Goal: Task Accomplishment & Management: Use online tool/utility

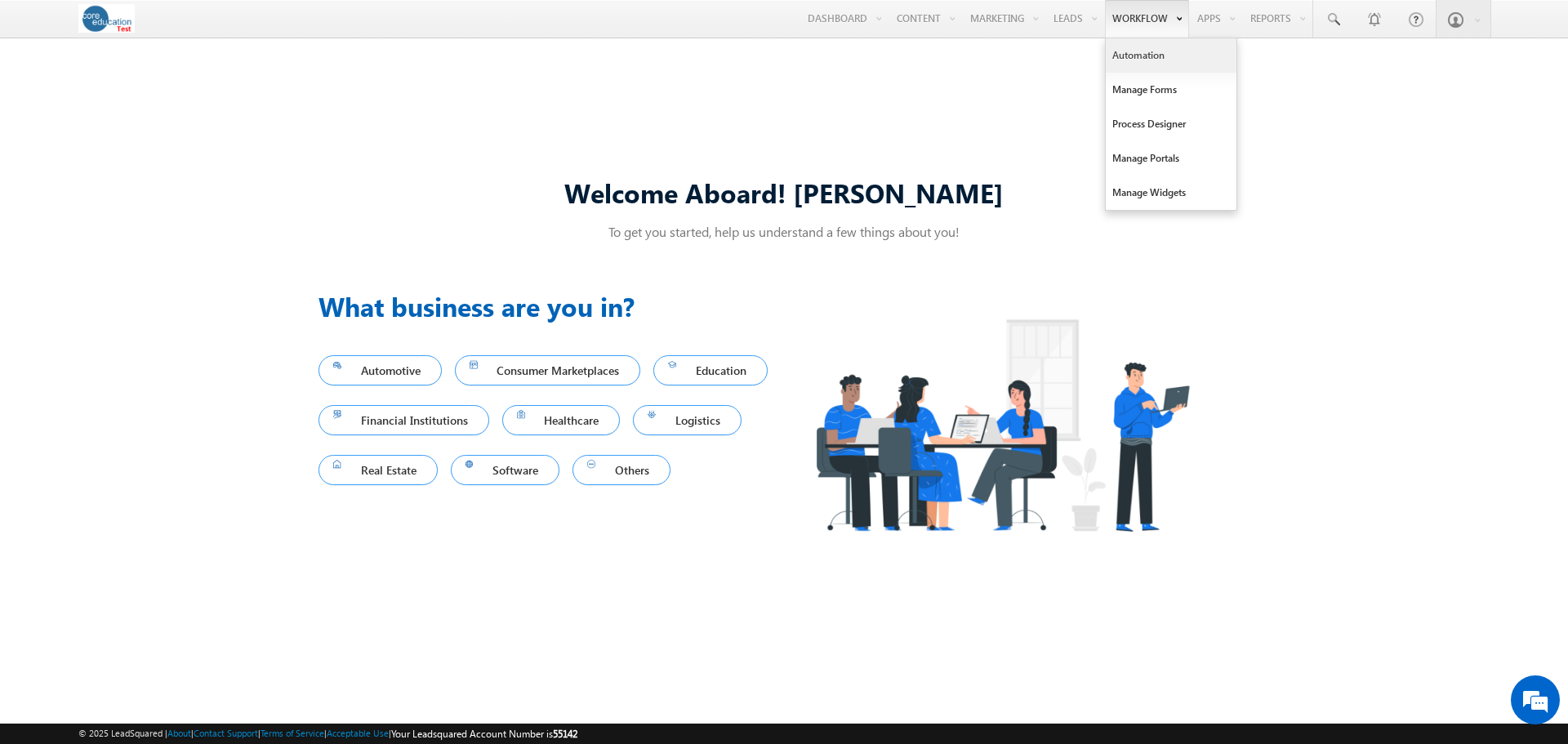
click at [1137, 54] on link "Automation" at bounding box center [1171, 56] width 131 height 34
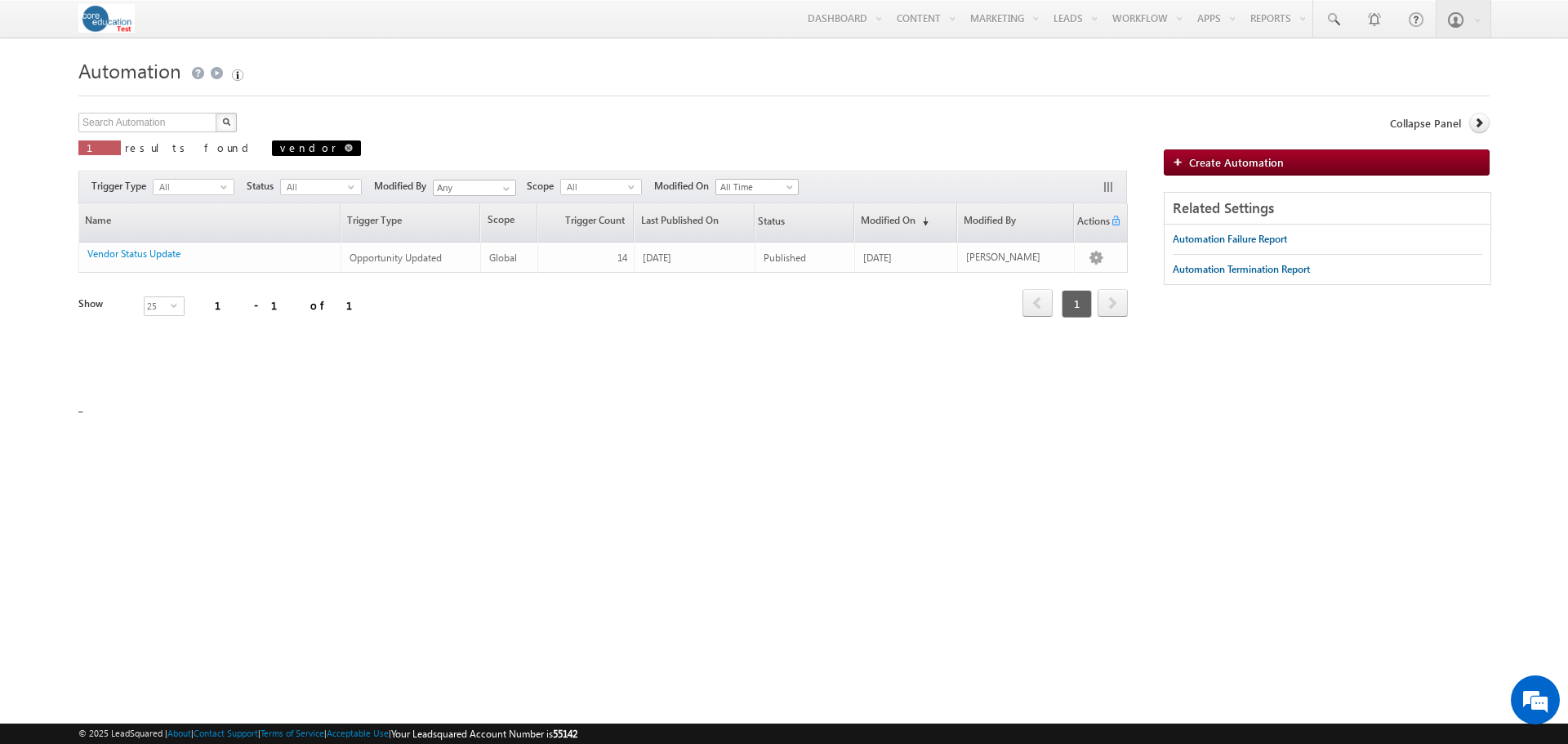
click at [344, 152] on link at bounding box center [348, 147] width 9 height 14
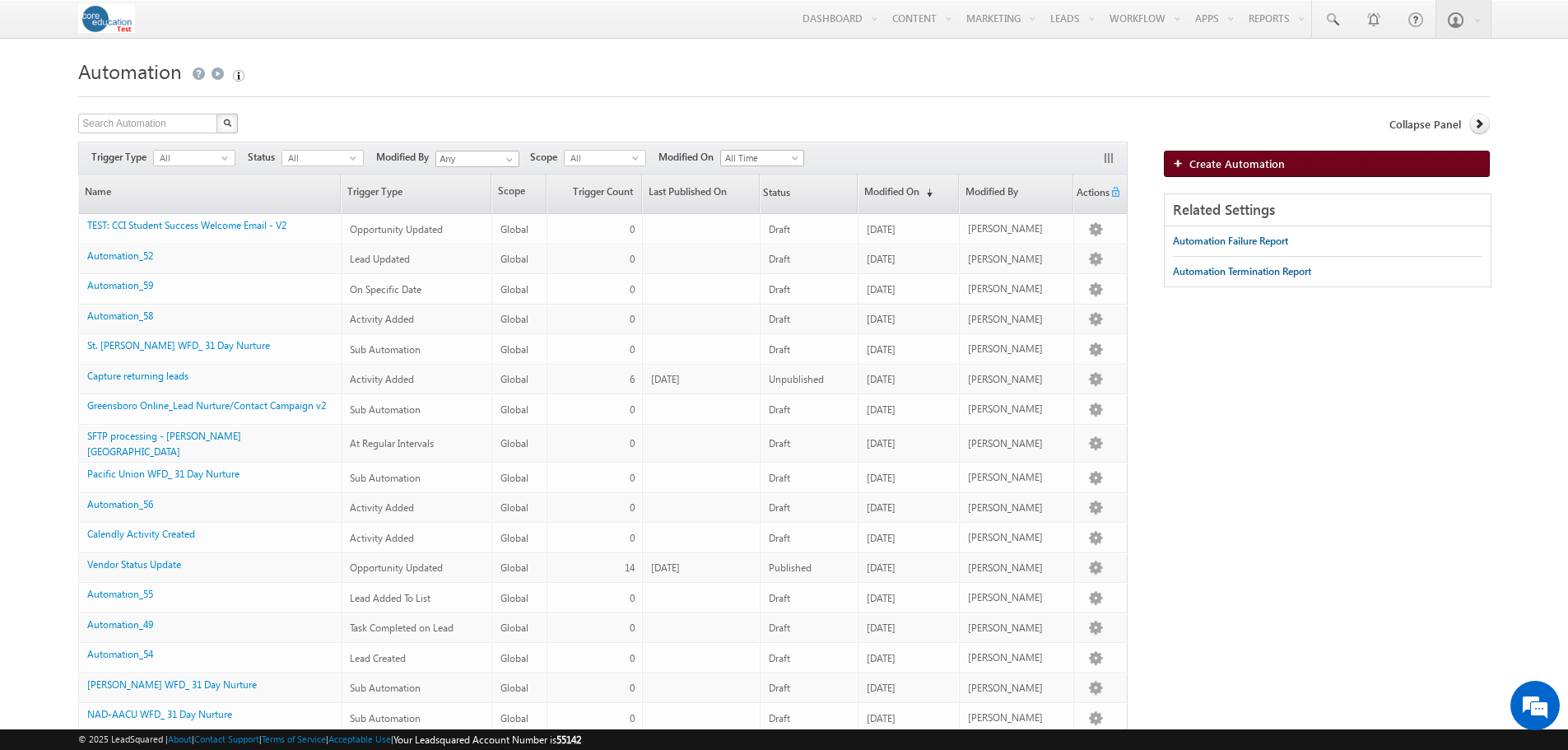
click at [1230, 165] on span "Create Automation" at bounding box center [1237, 163] width 95 height 14
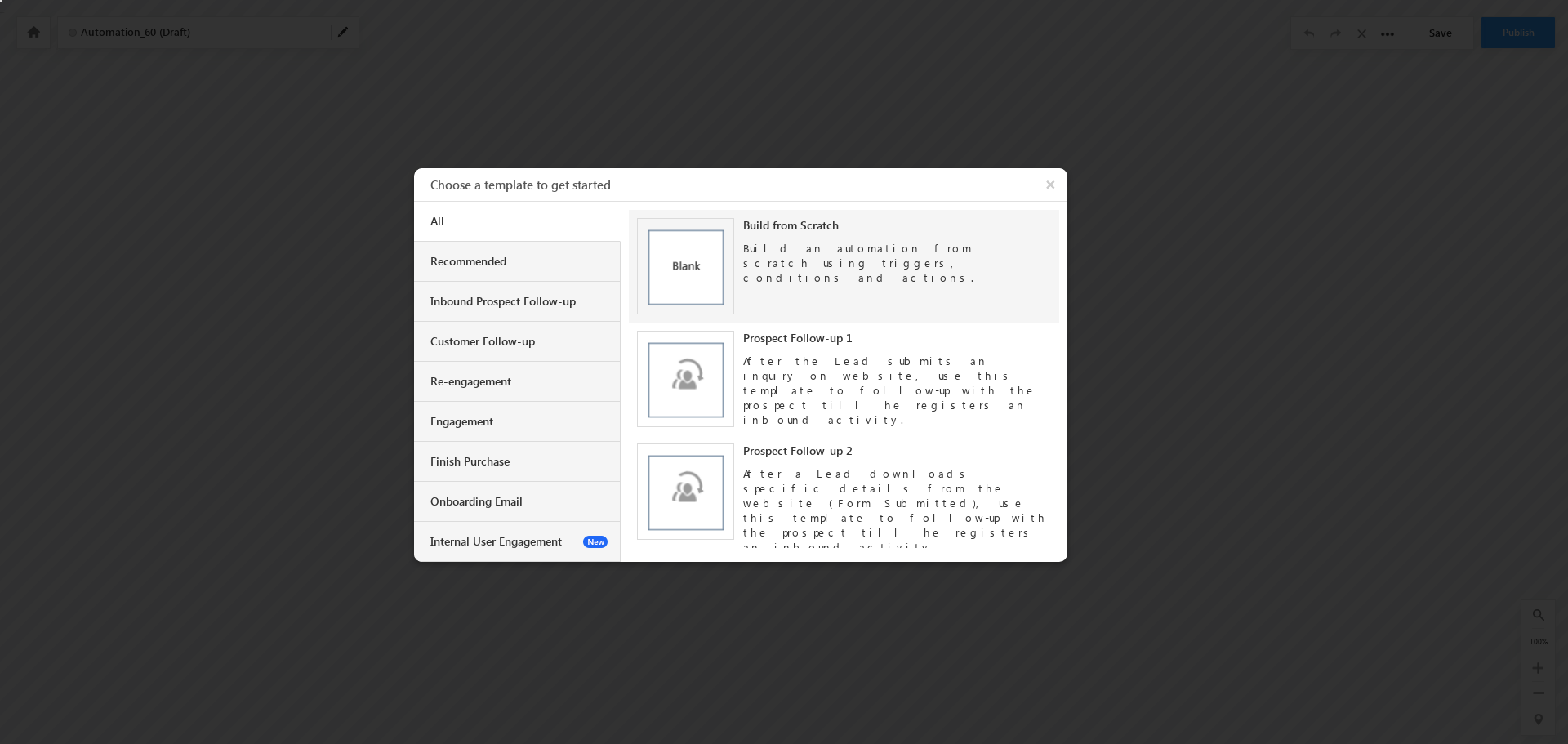
click at [703, 261] on img at bounding box center [685, 266] width 97 height 97
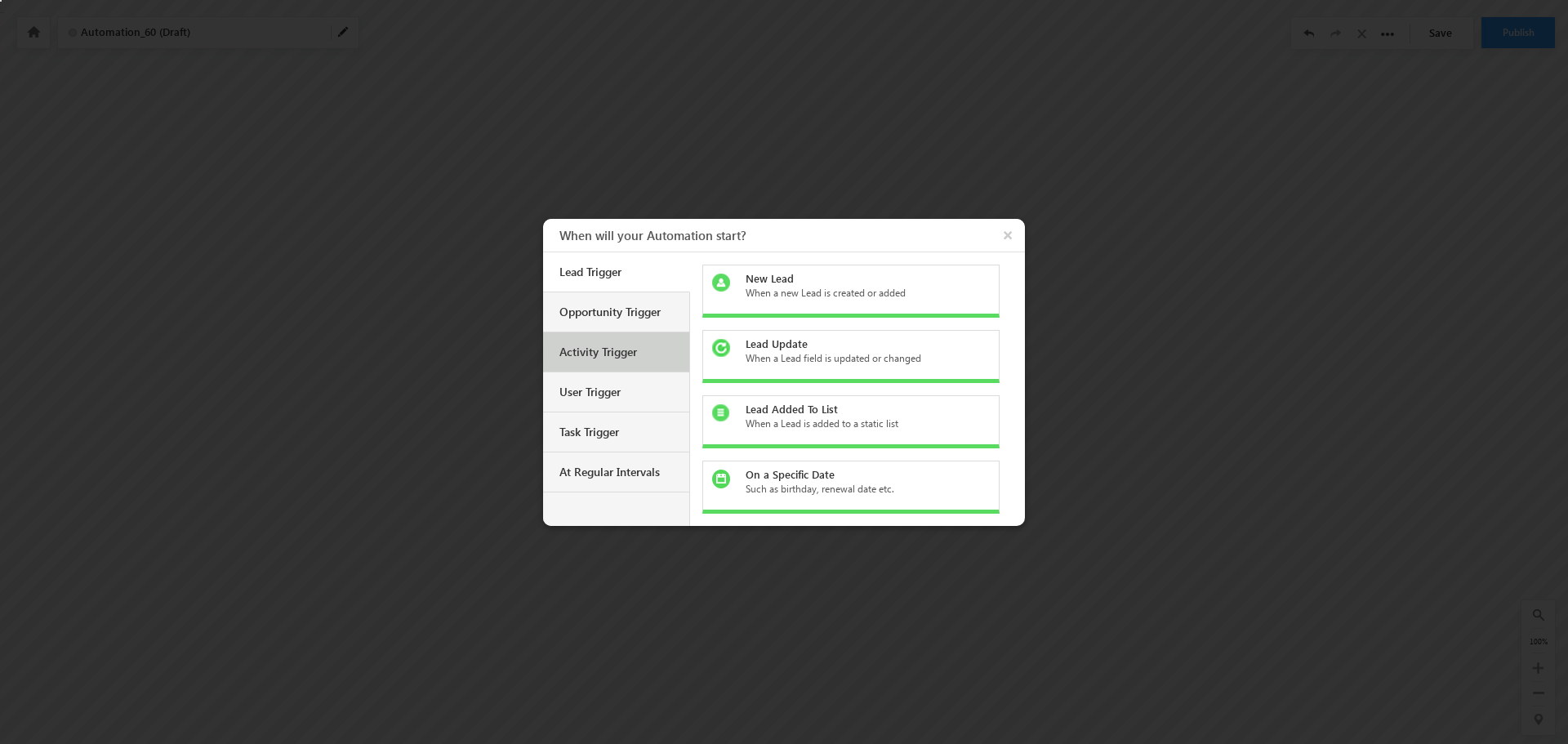
click at [604, 354] on div "Activity Trigger" at bounding box center [618, 352] width 117 height 15
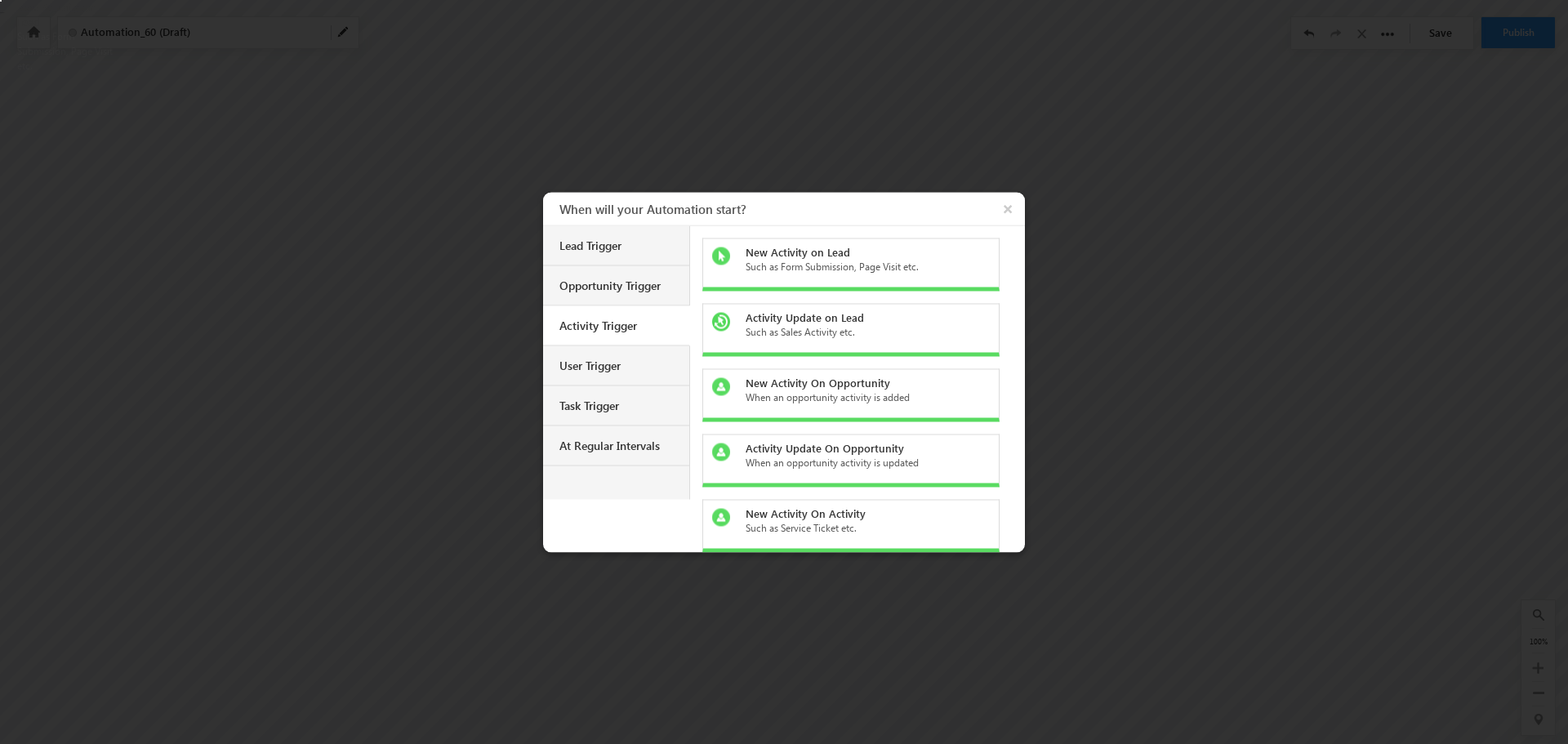
click at [830, 273] on div "Such as Form Submission, Page Visit etc." at bounding box center [860, 267] width 230 height 15
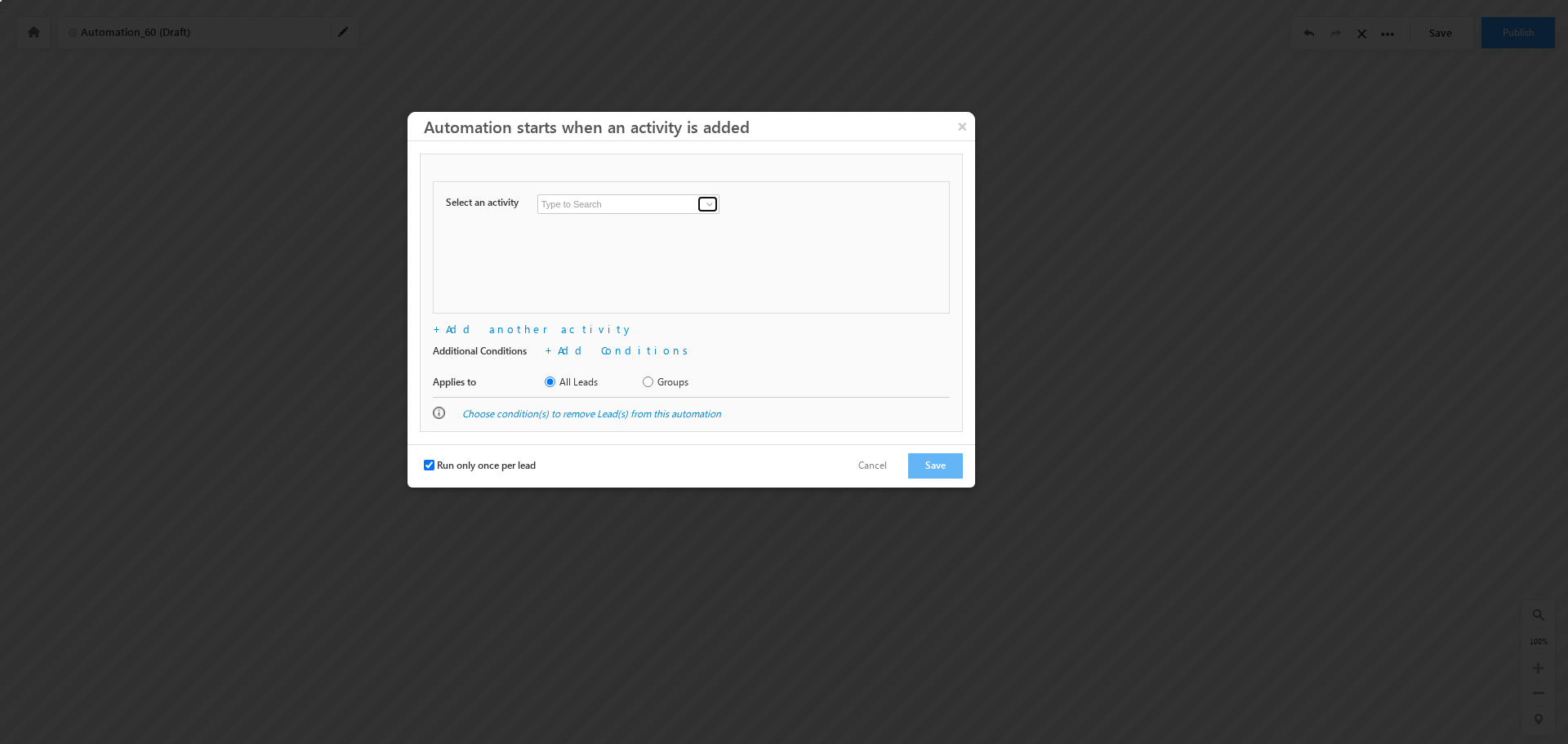
click at [709, 206] on span at bounding box center [710, 204] width 13 height 13
click at [611, 249] on link "RFI Activity" at bounding box center [628, 239] width 182 height 19
type input "RFI Activity"
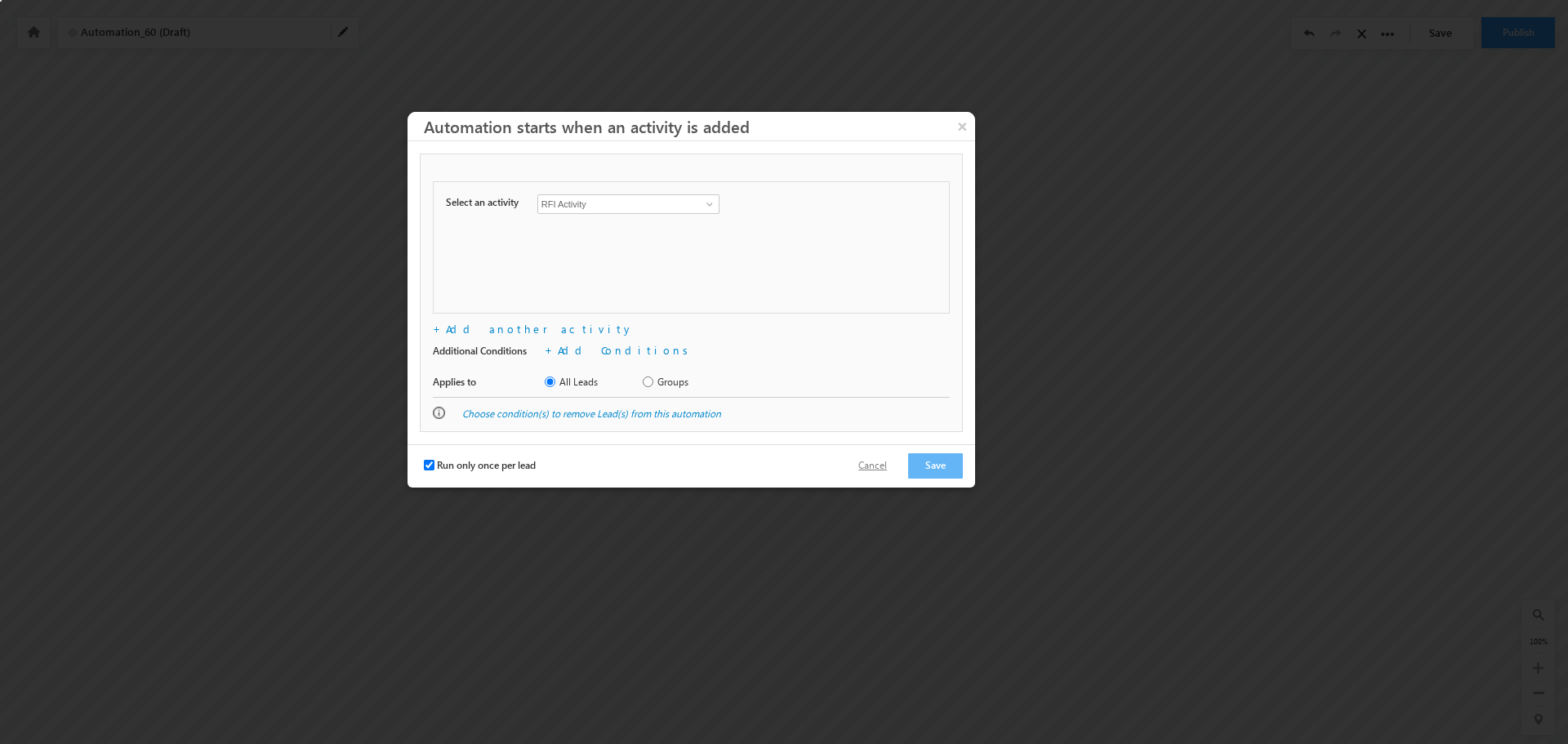
click at [878, 466] on button "Cancel" at bounding box center [872, 466] width 62 height 24
click at [882, 462] on button "Cancel" at bounding box center [872, 466] width 62 height 24
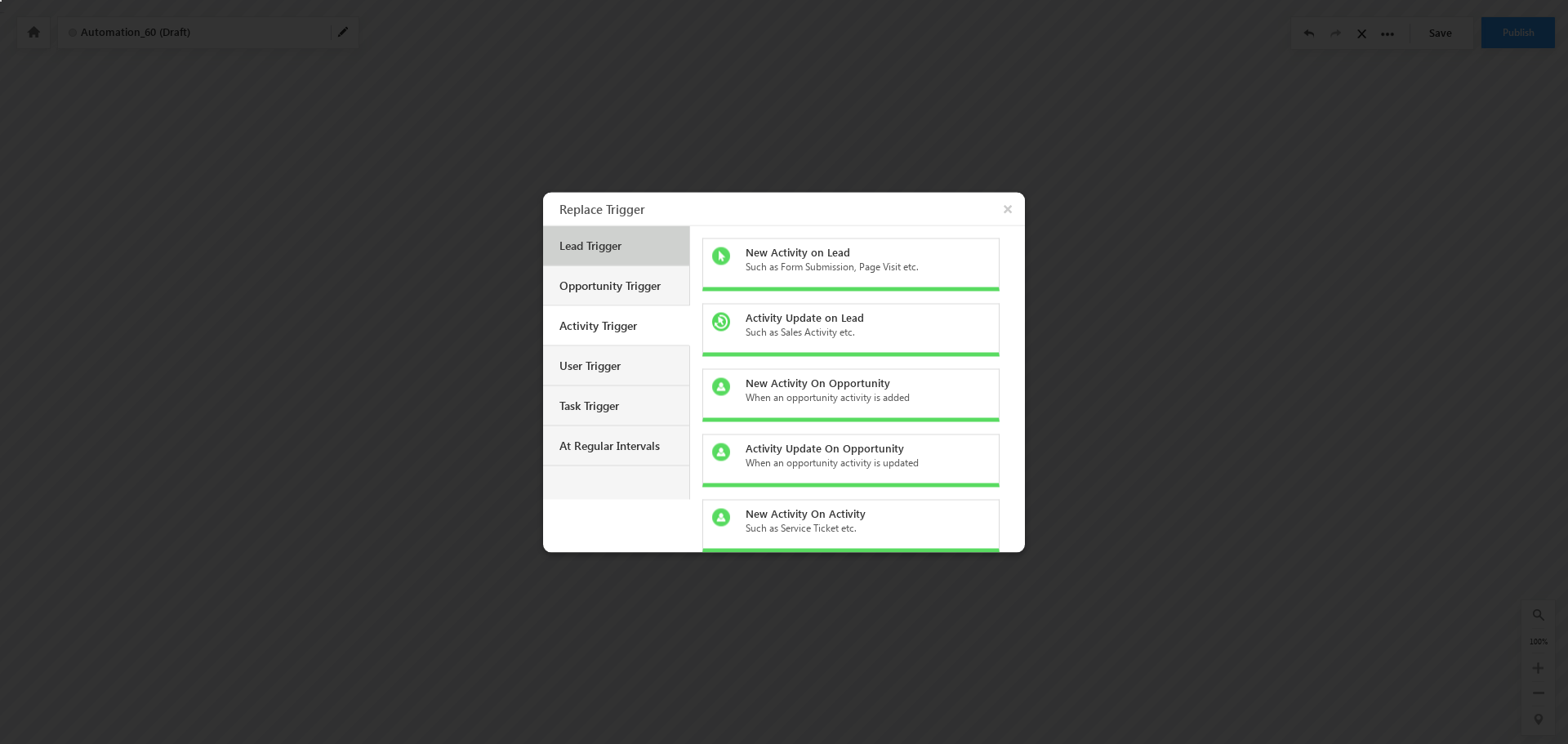
click at [609, 234] on div "Lead Trigger" at bounding box center [616, 245] width 146 height 40
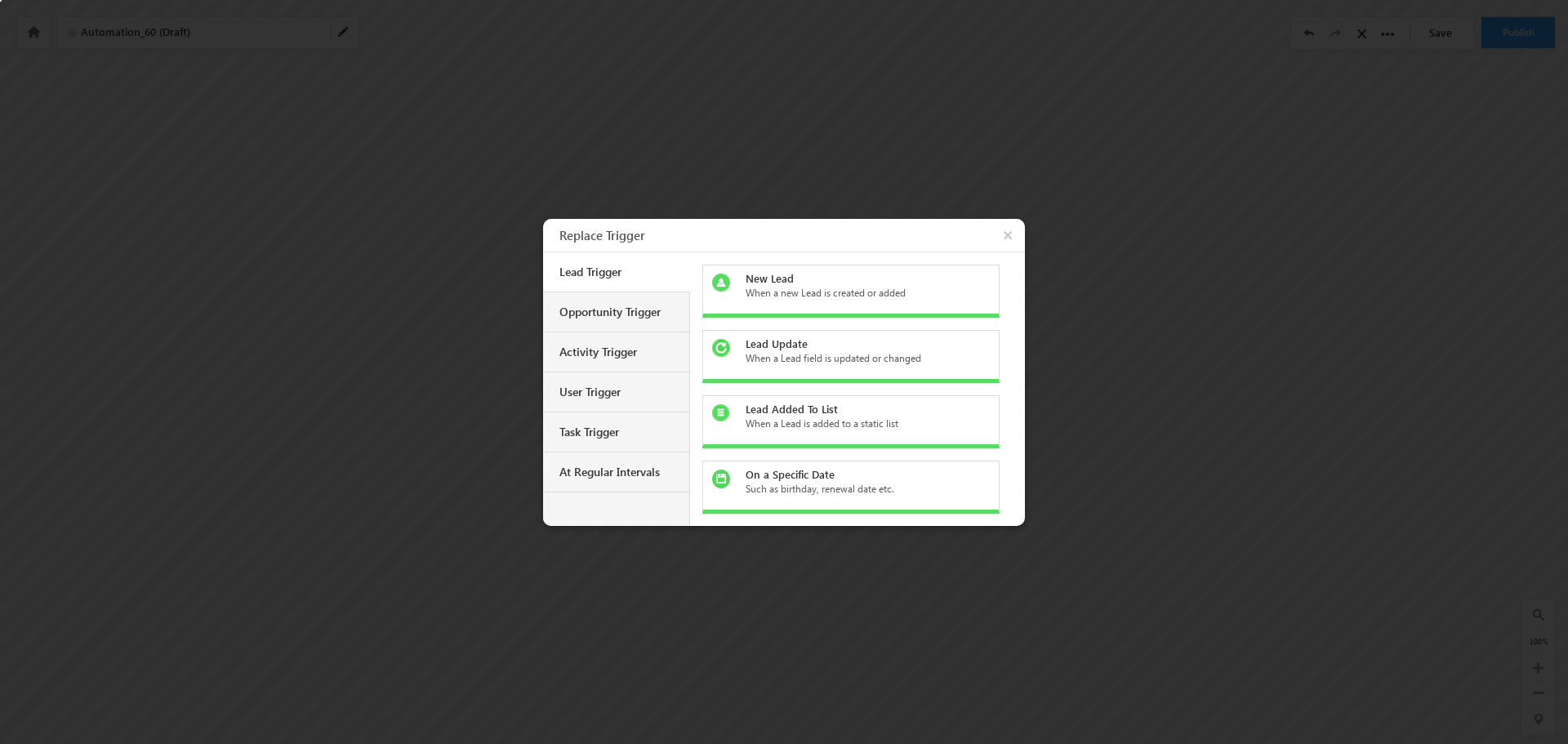
click at [844, 298] on div "When a new Lead is created or added" at bounding box center [860, 293] width 230 height 15
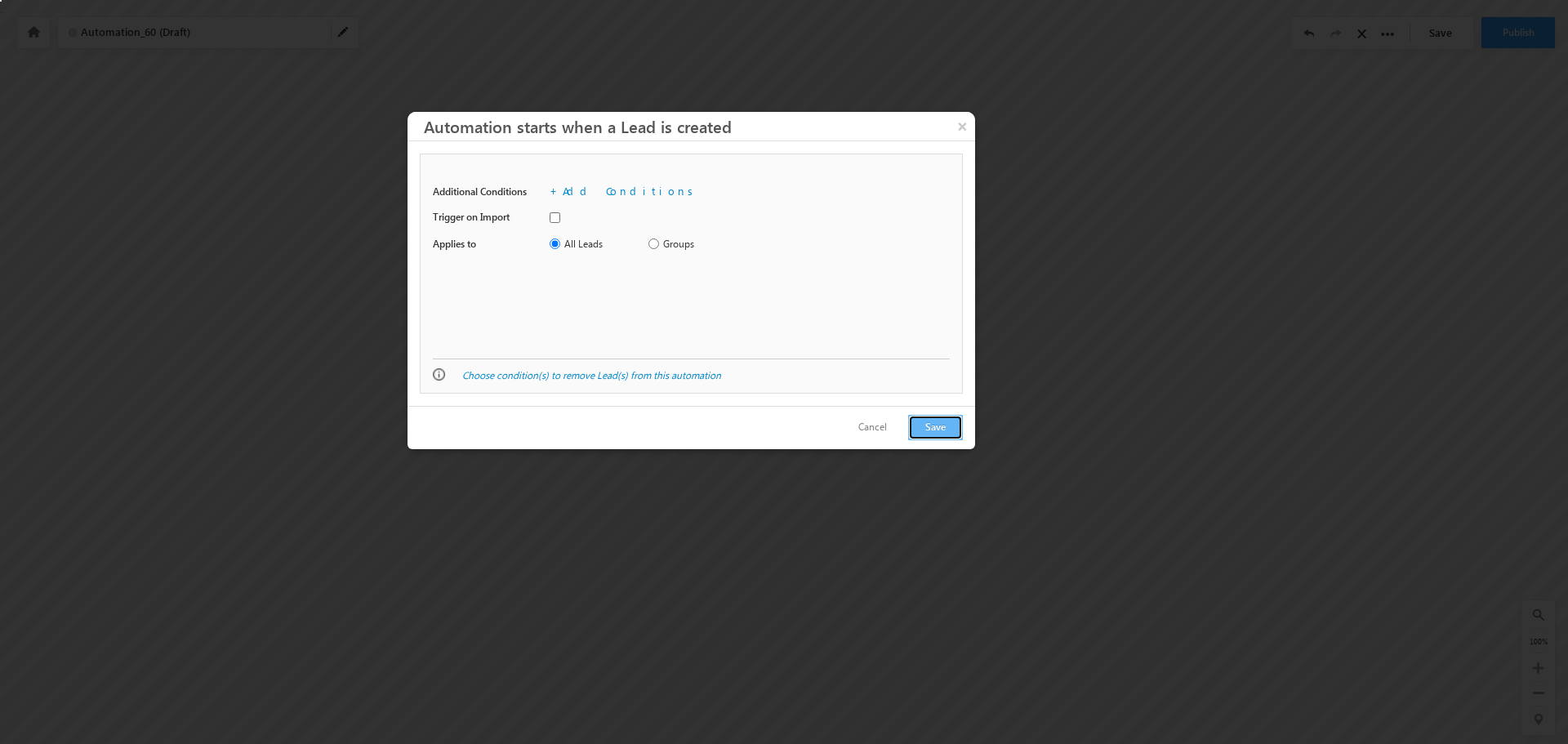
click at [935, 432] on button "Save" at bounding box center [935, 427] width 55 height 26
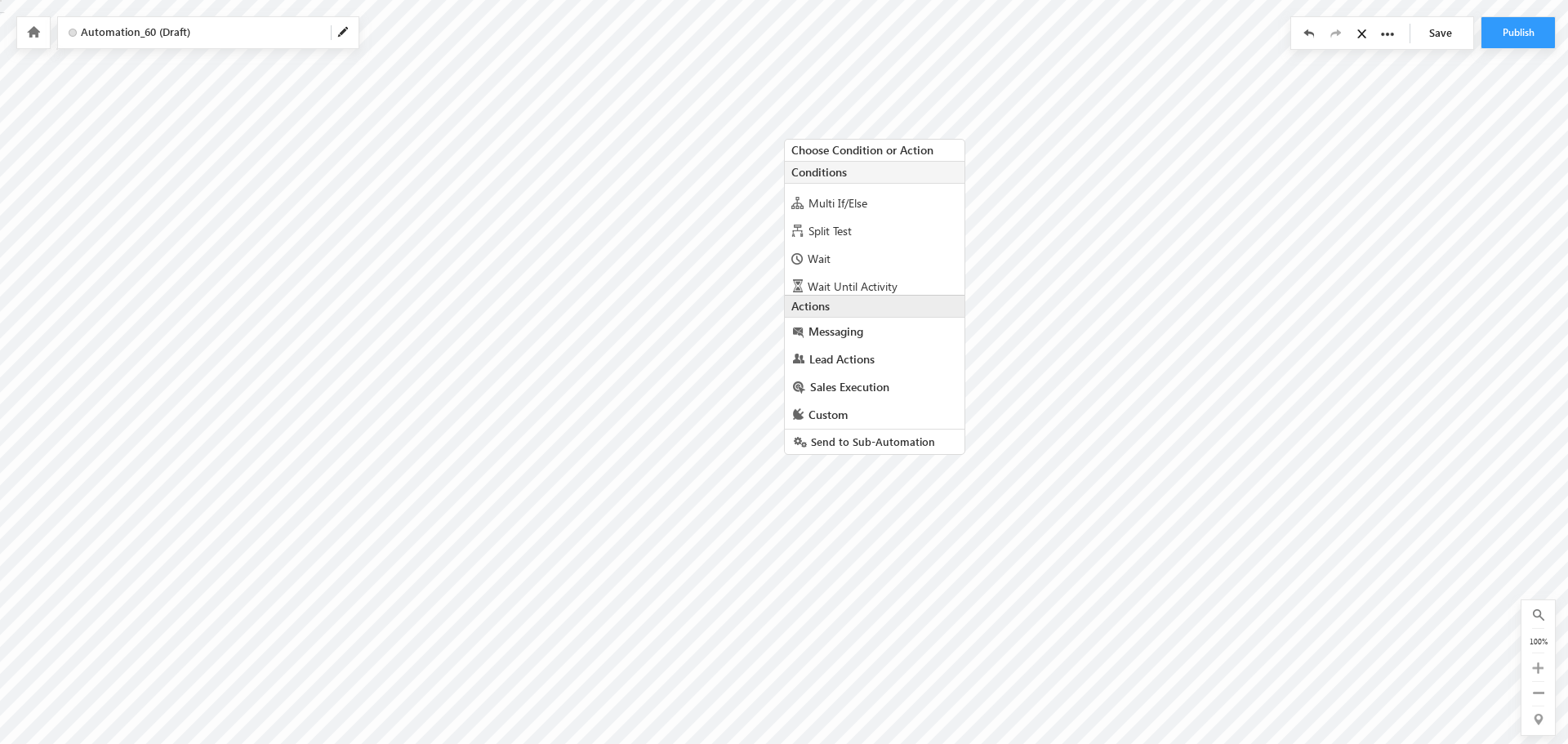
scroll to position [81, 0]
click at [830, 414] on span "Custom" at bounding box center [827, 415] width 39 height 15
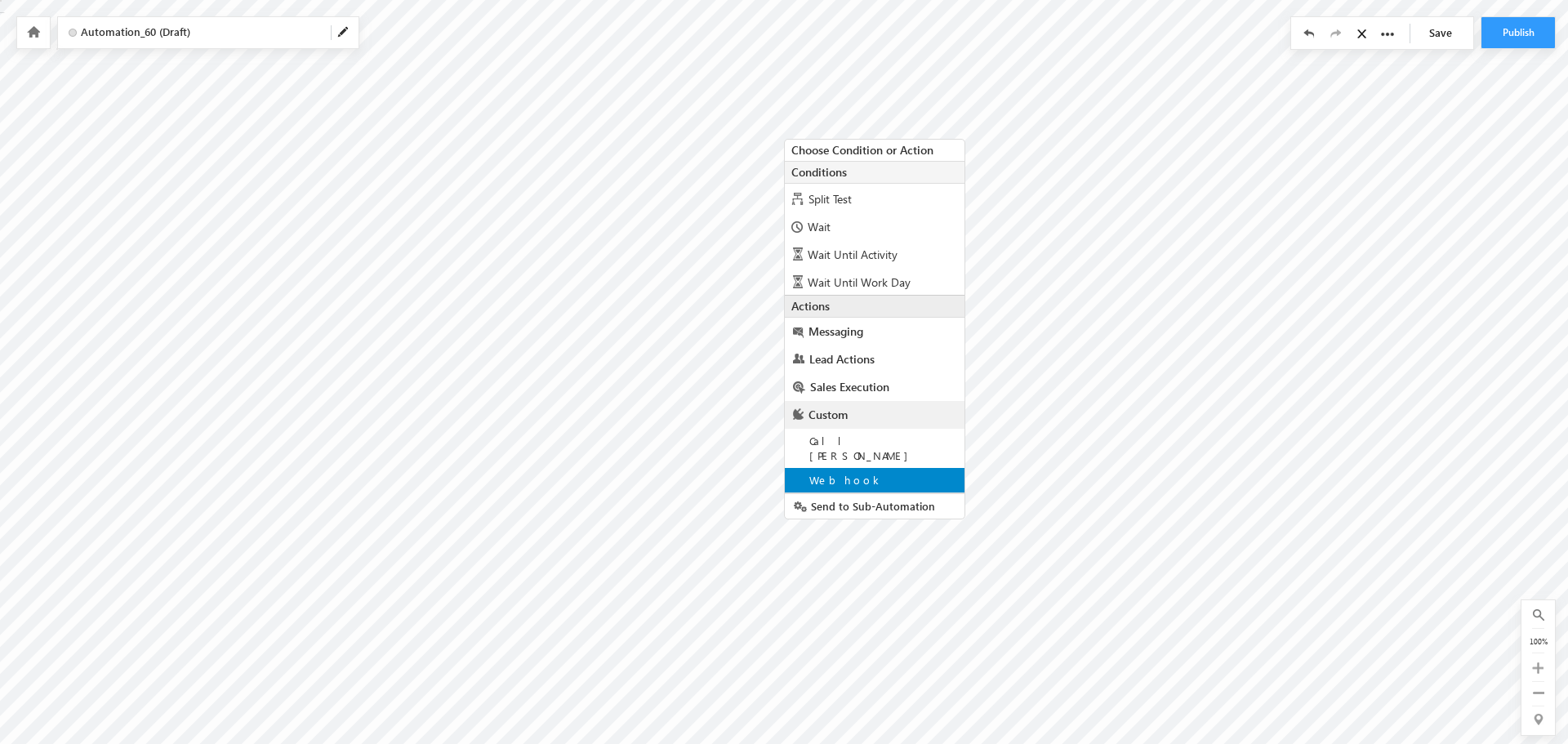
click at [845, 473] on span "Webhook" at bounding box center [846, 480] width 75 height 14
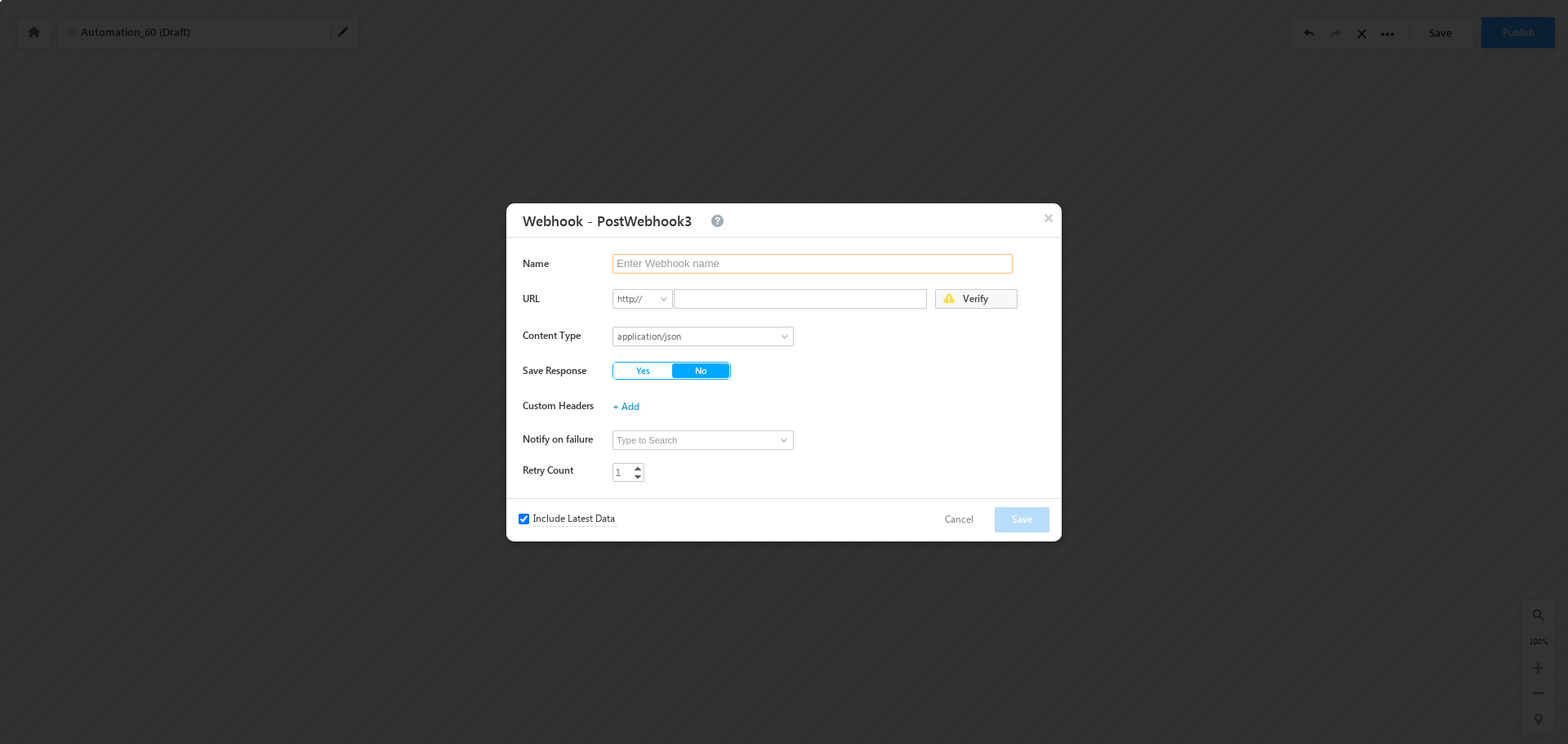
click at [716, 256] on input "text" at bounding box center [812, 263] width 400 height 20
type input "BrainCX-Bridge"
click at [658, 304] on span "http://" at bounding box center [642, 299] width 58 height 15
click at [645, 336] on link "https://" at bounding box center [643, 334] width 60 height 15
click at [705, 304] on input "text" at bounding box center [800, 298] width 253 height 20
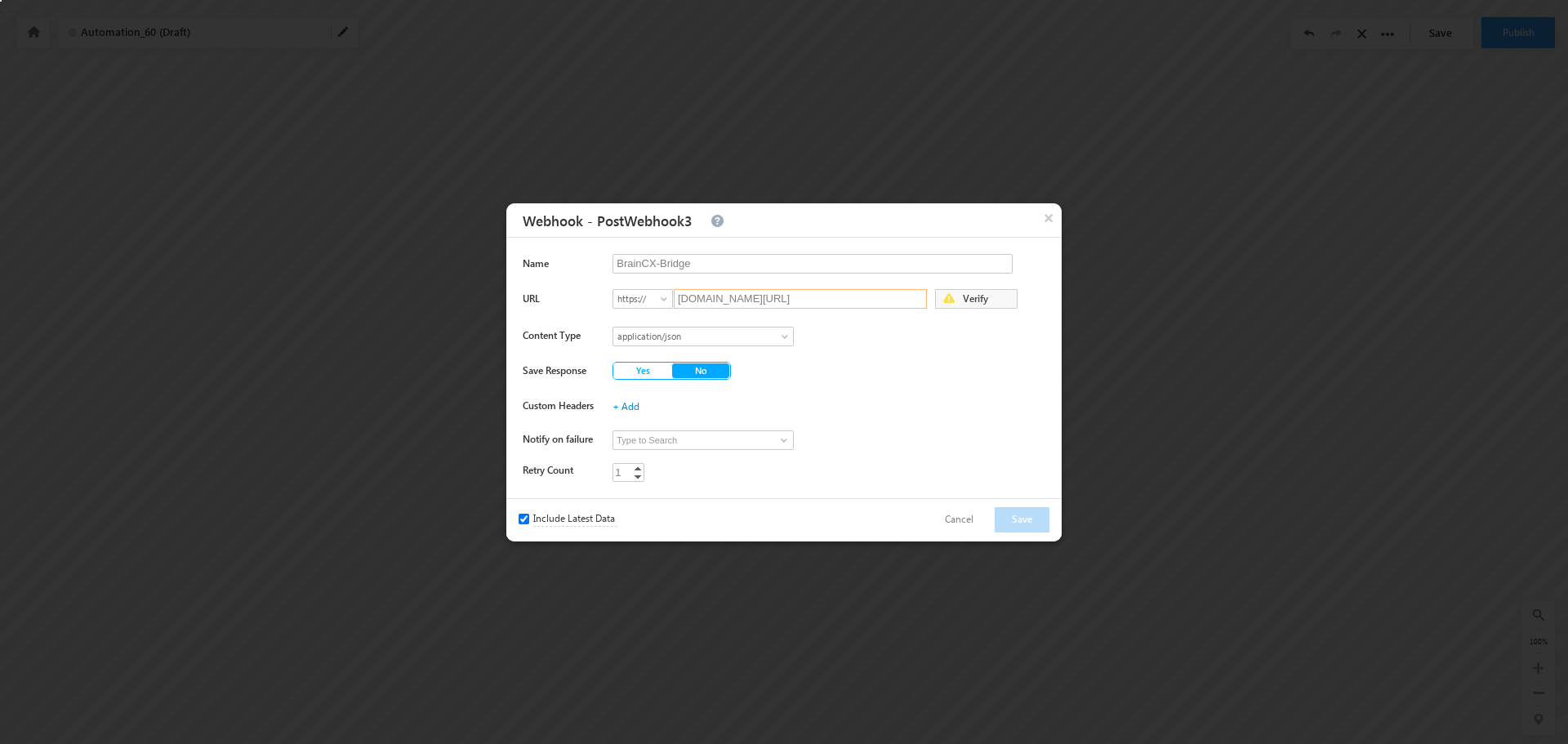
drag, startPoint x: 773, startPoint y: 301, endPoint x: 918, endPoint y: 295, distance: 145.1
click at [918, 295] on input "bridgetest.core.edu/hubspot/updatestatus" at bounding box center [800, 298] width 253 height 20
type input "bridgetest.core.edu/braincx/"
click at [780, 439] on span at bounding box center [784, 440] width 13 height 13
click at [673, 461] on link "Sara Kulakoski skulakoski-test@core.edu" at bounding box center [703, 465] width 182 height 31
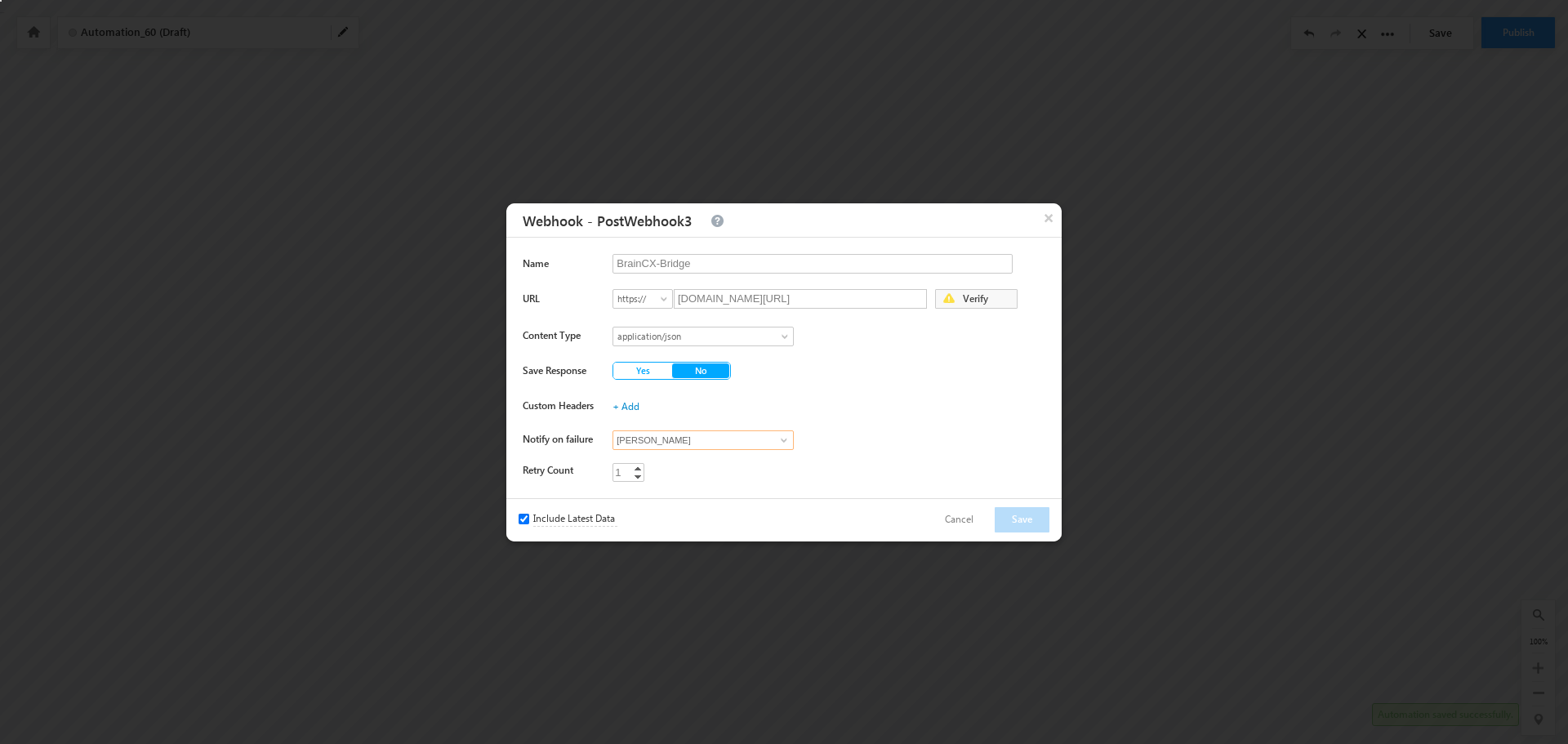
type input "[PERSON_NAME]"
click at [620, 367] on button "Yes" at bounding box center [643, 370] width 59 height 16
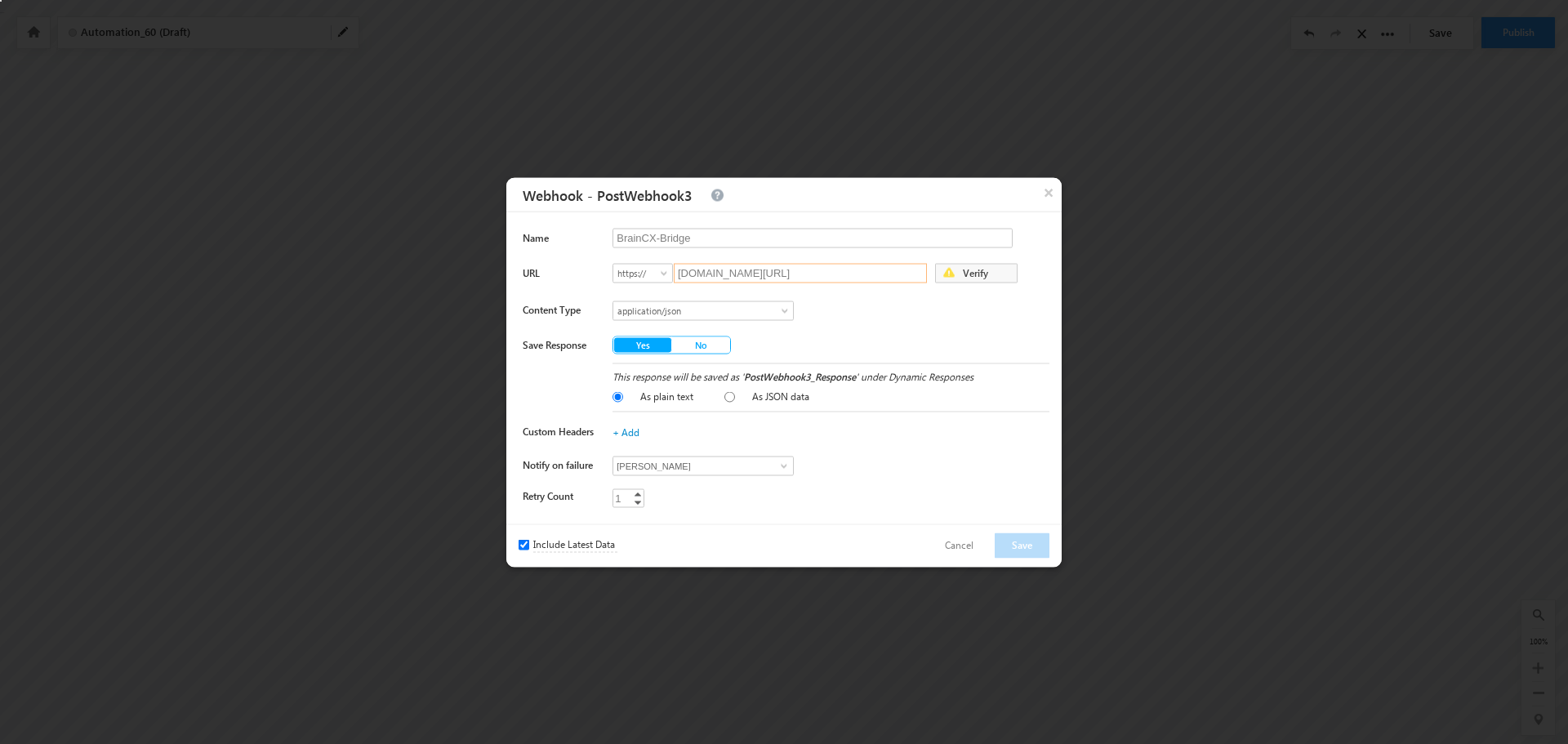
click at [878, 278] on input "bridgetest.core.edu/braincx/" at bounding box center [800, 273] width 253 height 20
type input "bridgetest.core.edu/braincx/status"
click at [984, 269] on span "Verify" at bounding box center [988, 275] width 57 height 23
type input "2"
click at [640, 492] on link "Increment" at bounding box center [638, 493] width 13 height 9
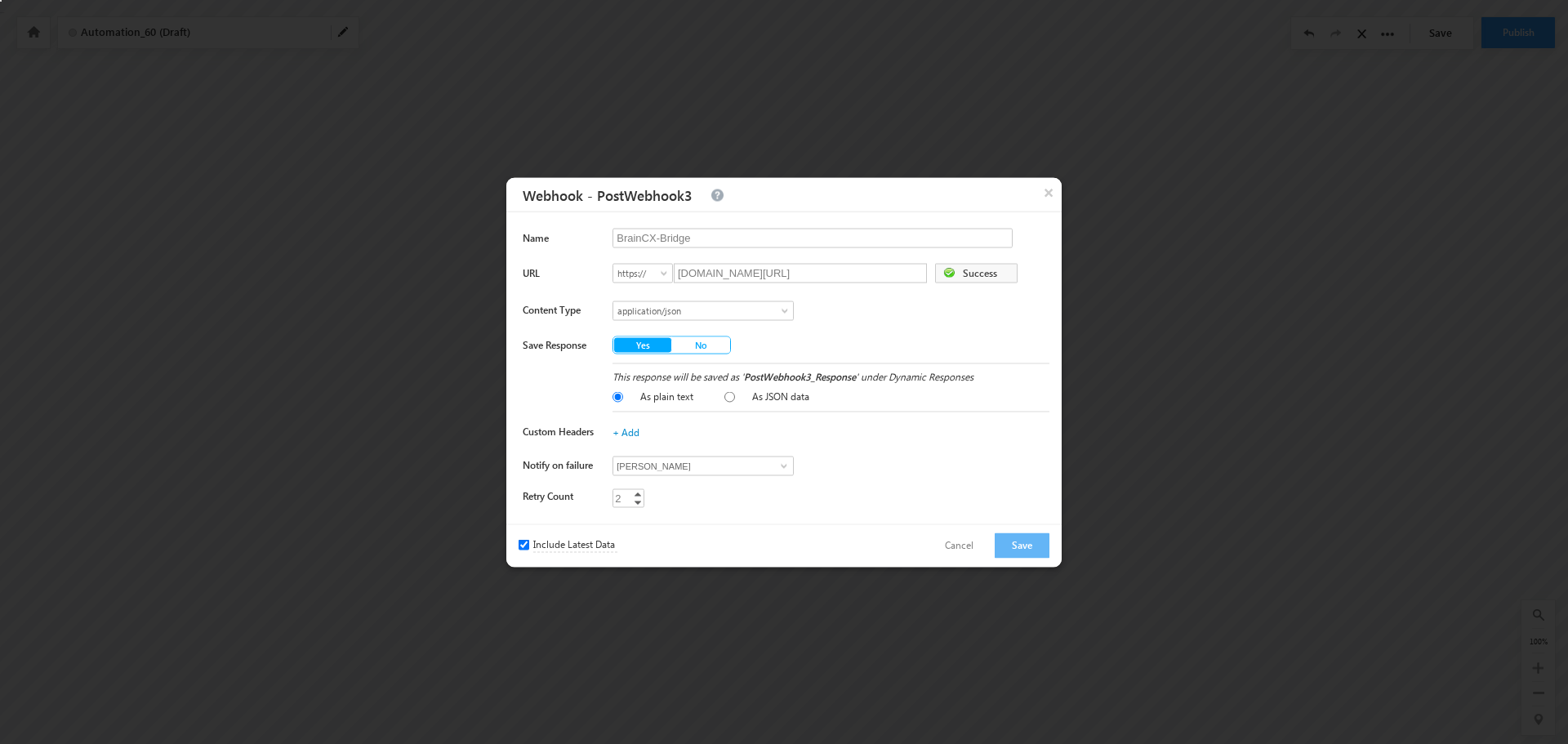
click at [903, 455] on div "Notify on failure Akshat Sharma Candice Gad Chris Mesecar Chris Zadeh Colin Dav…" at bounding box center [785, 468] width 526 height 26
click at [624, 429] on link "+ Add" at bounding box center [625, 432] width 26 height 12
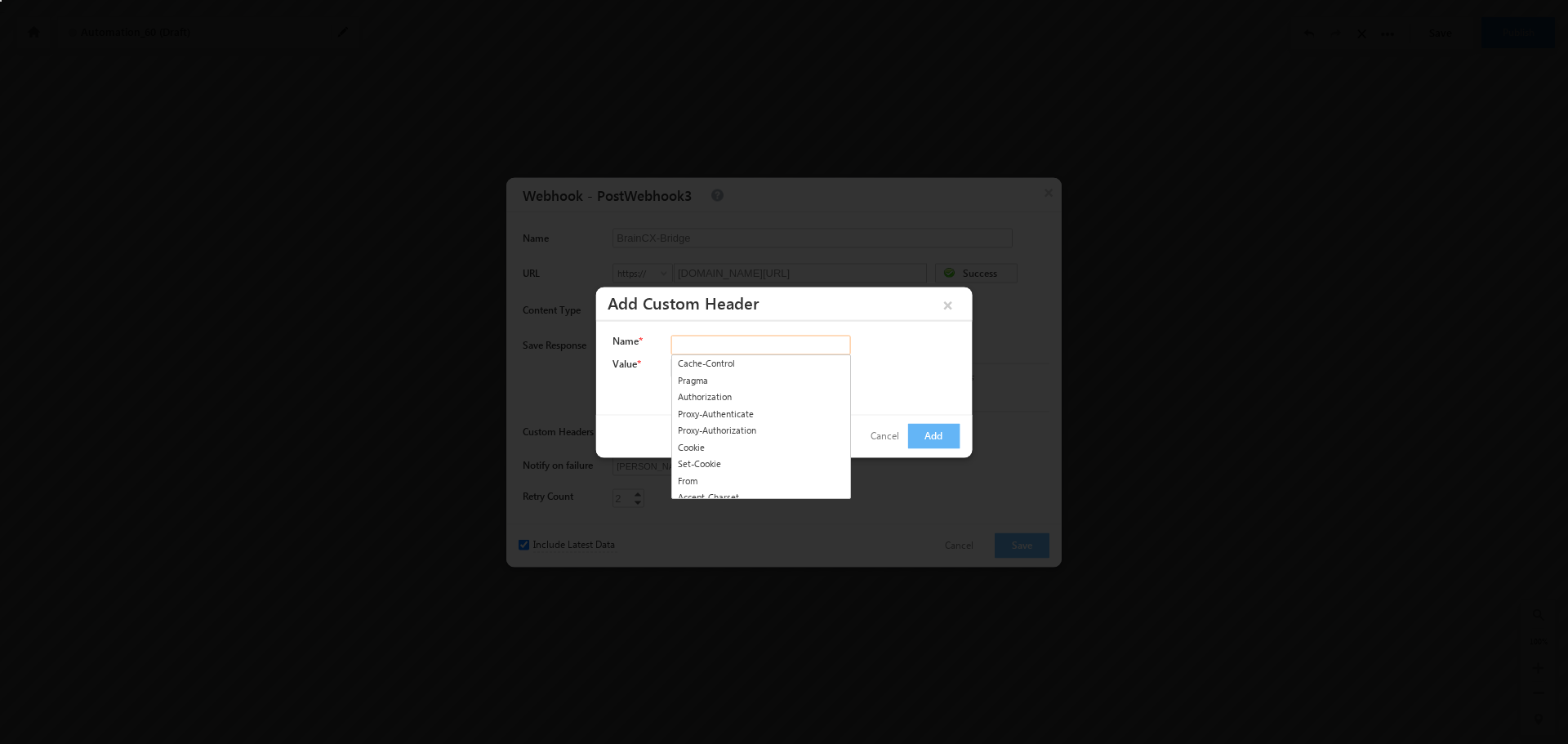
click at [742, 348] on input "Name *" at bounding box center [761, 345] width 180 height 20
click at [725, 395] on link "Authorization" at bounding box center [761, 398] width 180 height 19
type input "Authorization"
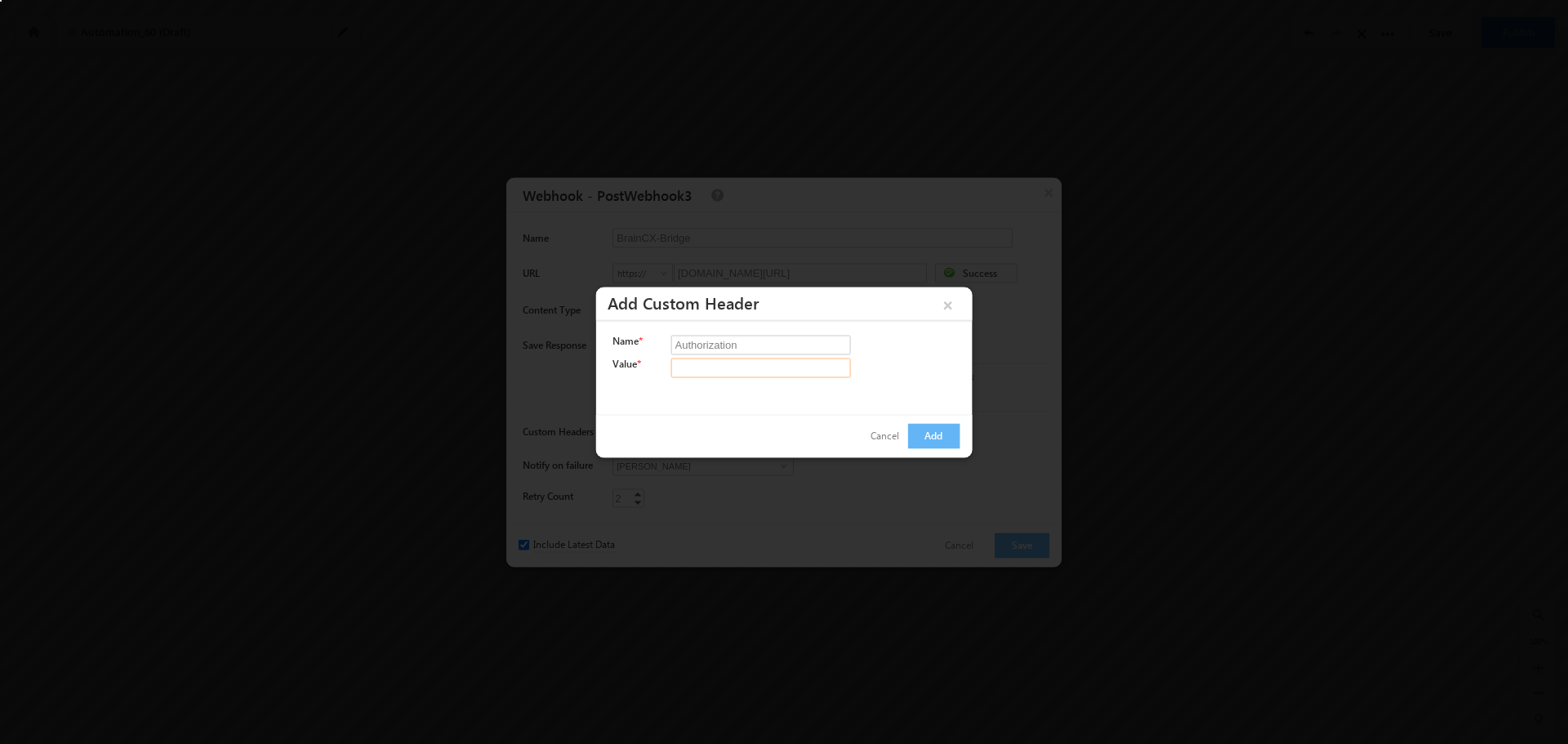
click at [721, 365] on input "Value *" at bounding box center [761, 367] width 180 height 20
drag, startPoint x: 736, startPoint y: 362, endPoint x: 570, endPoint y: 342, distance: 167.2
click at [570, 342] on body "Your session has expired. Please click here to login again. Another user is edi…" at bounding box center [784, 204] width 1568 height 408
paste input "856A4EE7-4D05-4F37-832F-79DD1287CAE0"
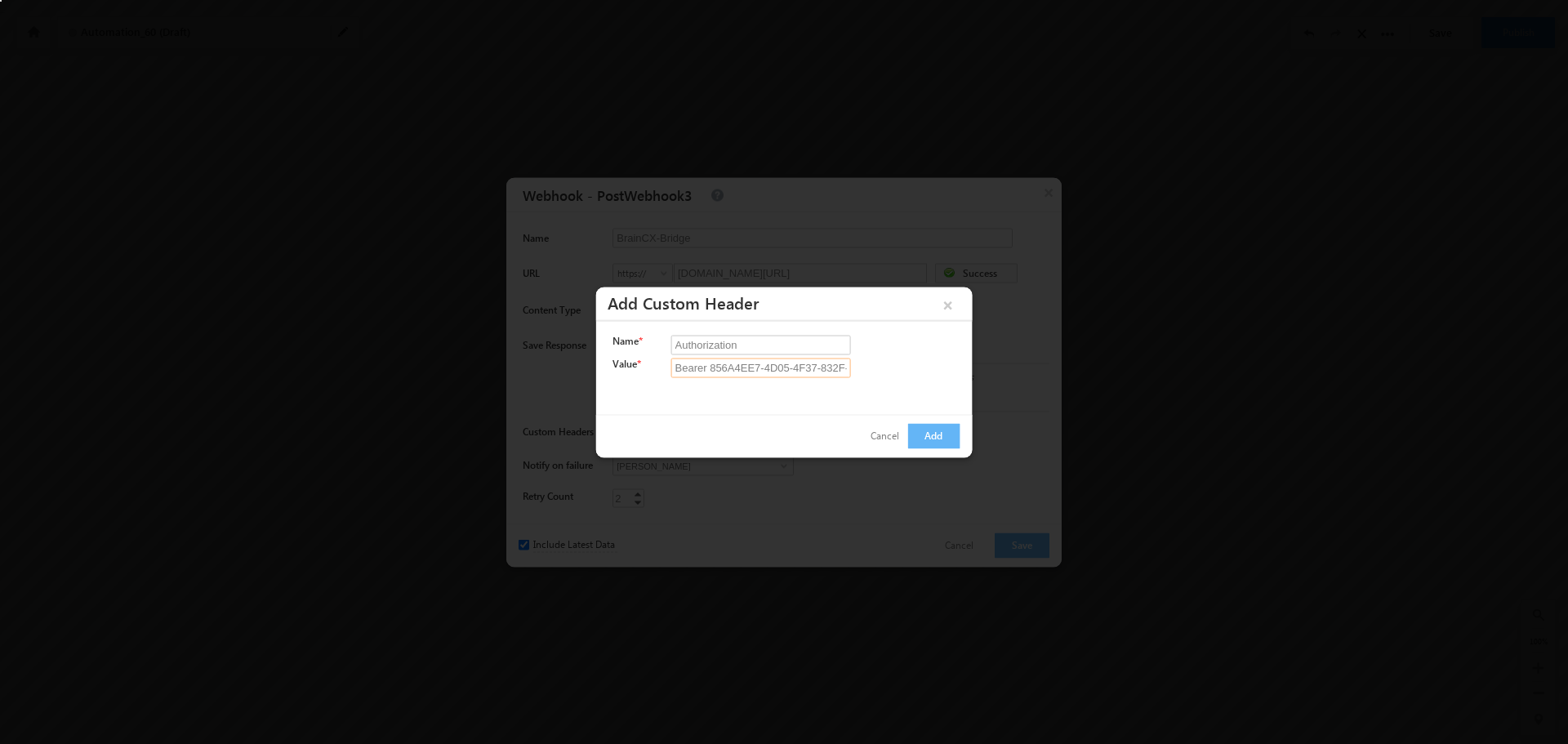
type input "Bearer 856A4EE7-4D05-4F37-832F-79DD1287CAE0"
click at [928, 432] on button "Add" at bounding box center [933, 435] width 52 height 26
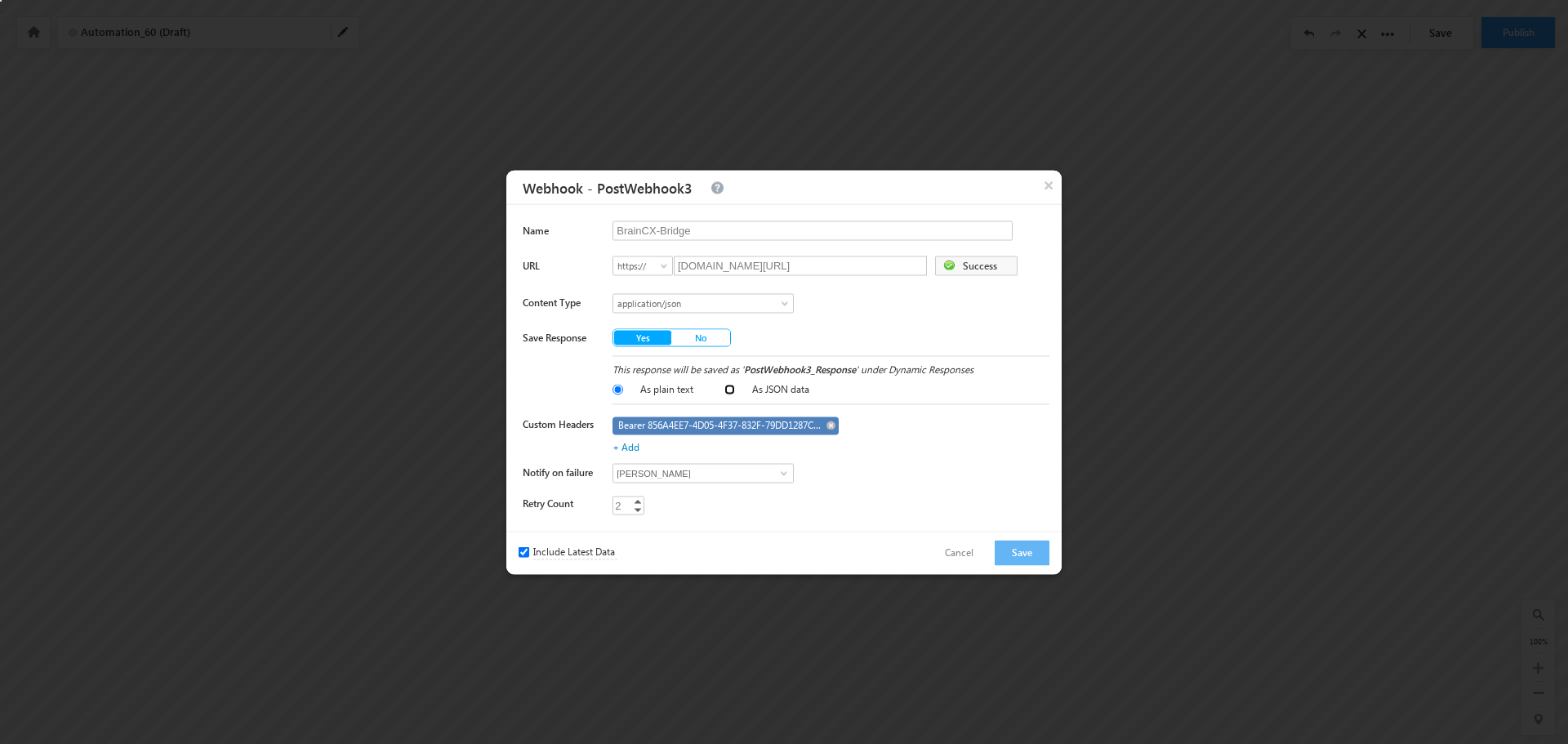
click at [733, 394] on input "As JSON data" at bounding box center [729, 389] width 10 height 10
radio input "true"
click at [656, 386] on label "As plain text" at bounding box center [664, 389] width 57 height 15
click at [636, 390] on label "As plain text" at bounding box center [664, 389] width 57 height 15
click at [623, 390] on input "As plain text" at bounding box center [617, 389] width 10 height 10
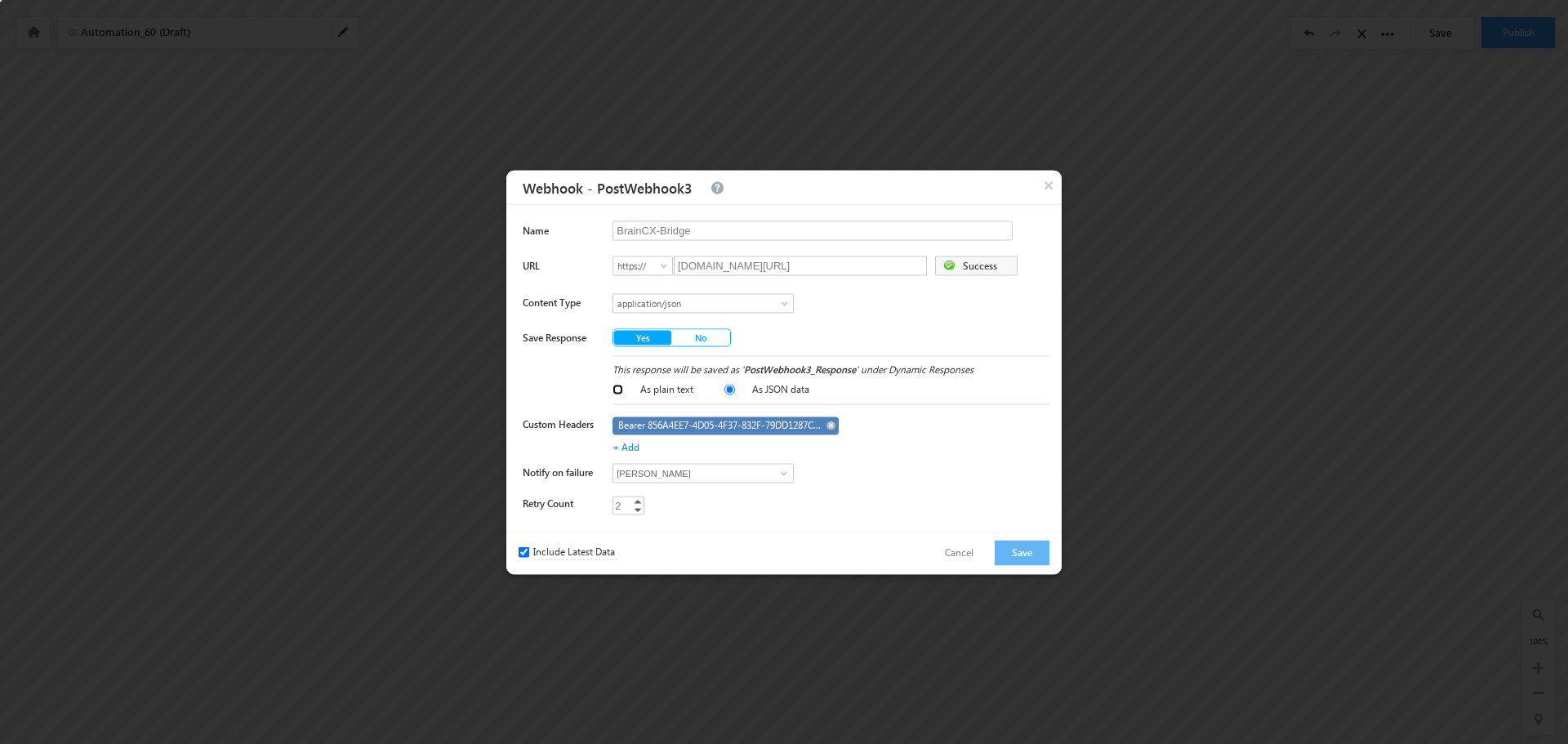
radio input "true"
click at [751, 392] on label "As JSON data" at bounding box center [778, 389] width 62 height 15
click at [735, 392] on input "As JSON data" at bounding box center [729, 389] width 10 height 10
radio input "true"
click at [634, 500] on link "Increment" at bounding box center [638, 501] width 13 height 9
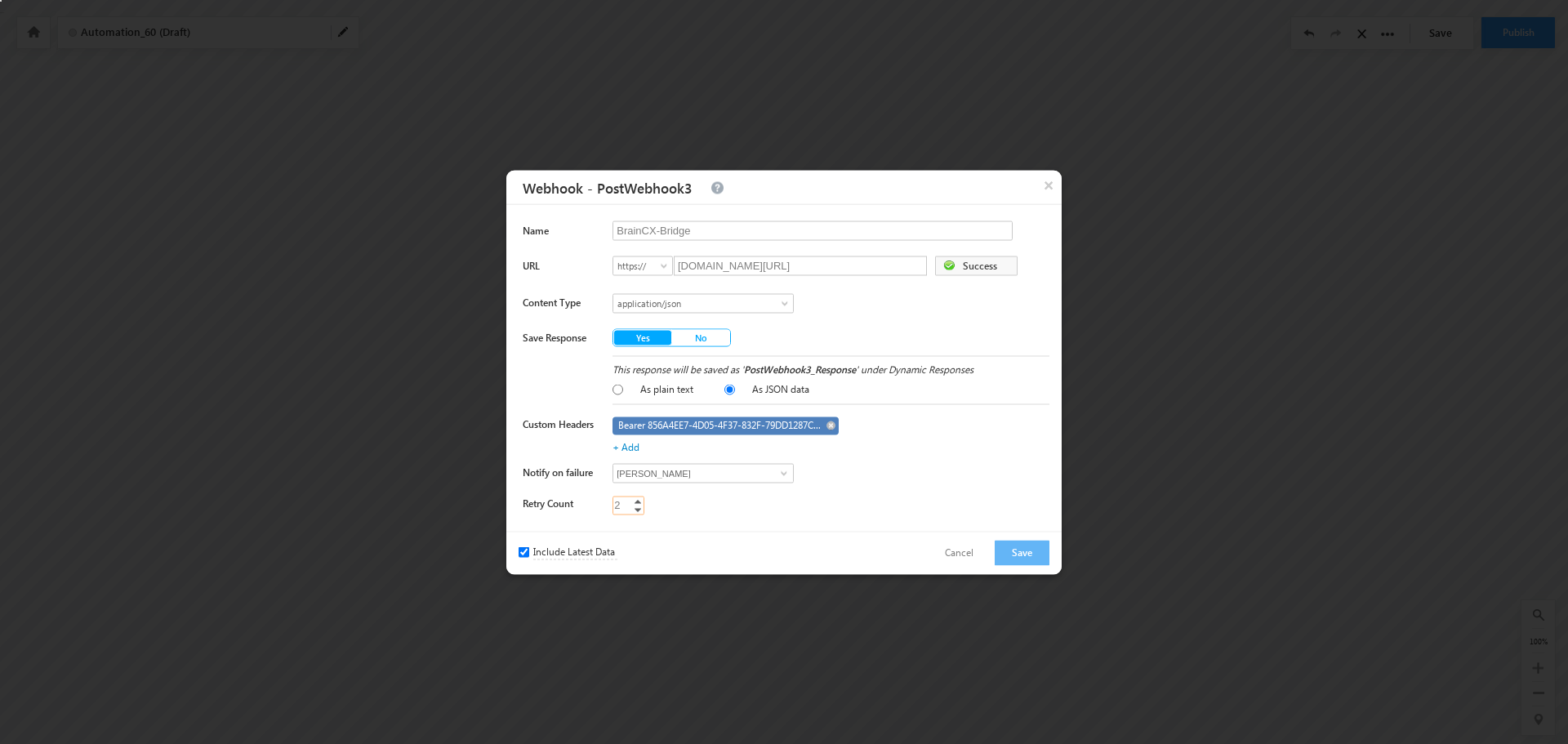
click at [638, 509] on link "Decrement" at bounding box center [638, 508] width 13 height 9
type input "1"
click at [638, 509] on link "Decrement" at bounding box center [638, 508] width 13 height 9
click at [983, 465] on div "Notify on failure Akshat Sharma Candice Gad Chris Mesecar Chris Zadeh Colin Dav…" at bounding box center [785, 474] width 526 height 26
click at [1024, 552] on button "Save" at bounding box center [1022, 552] width 55 height 26
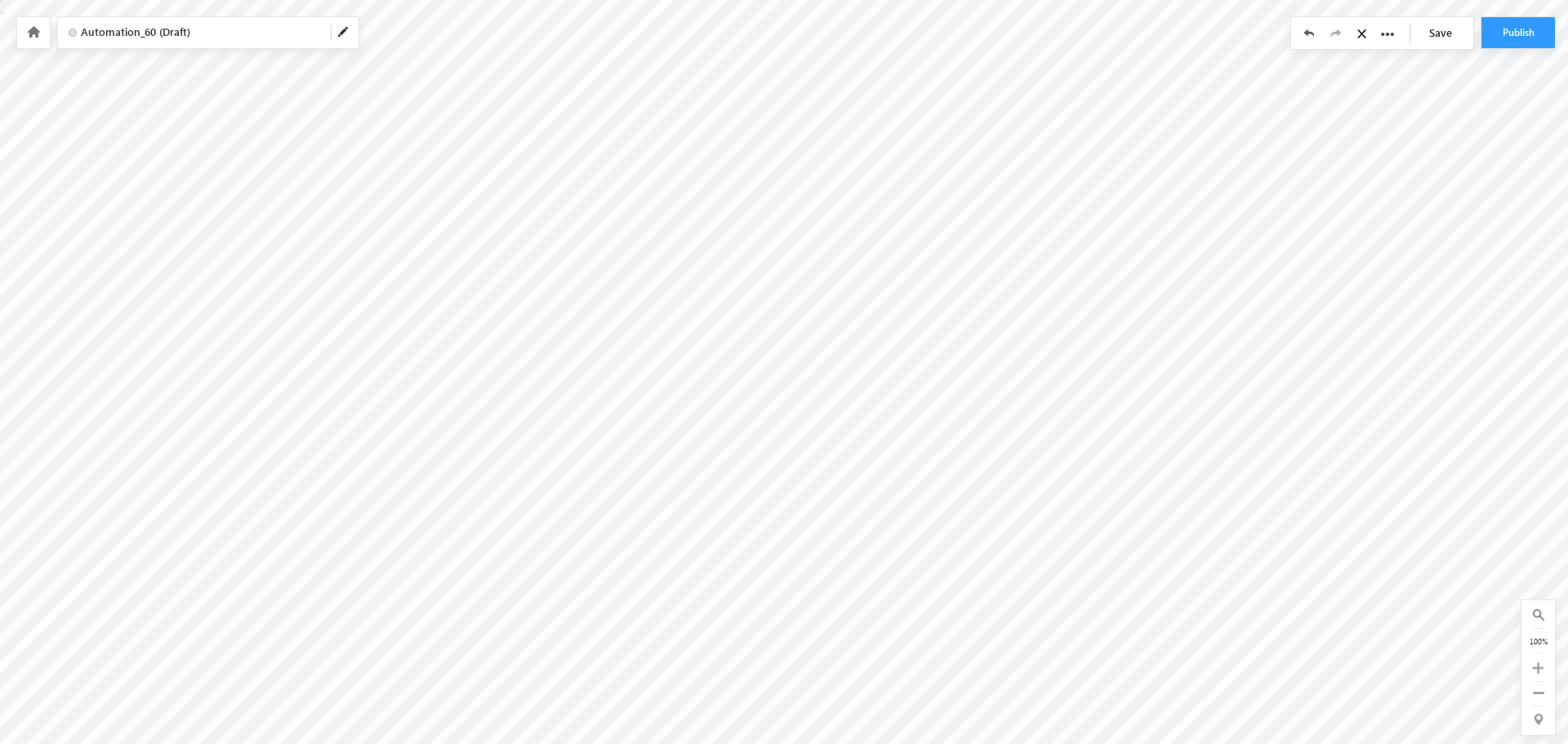
type input "BrainCX-Bridge"
type input "bridgetest.core.edu/braincx/status"
radio input "false"
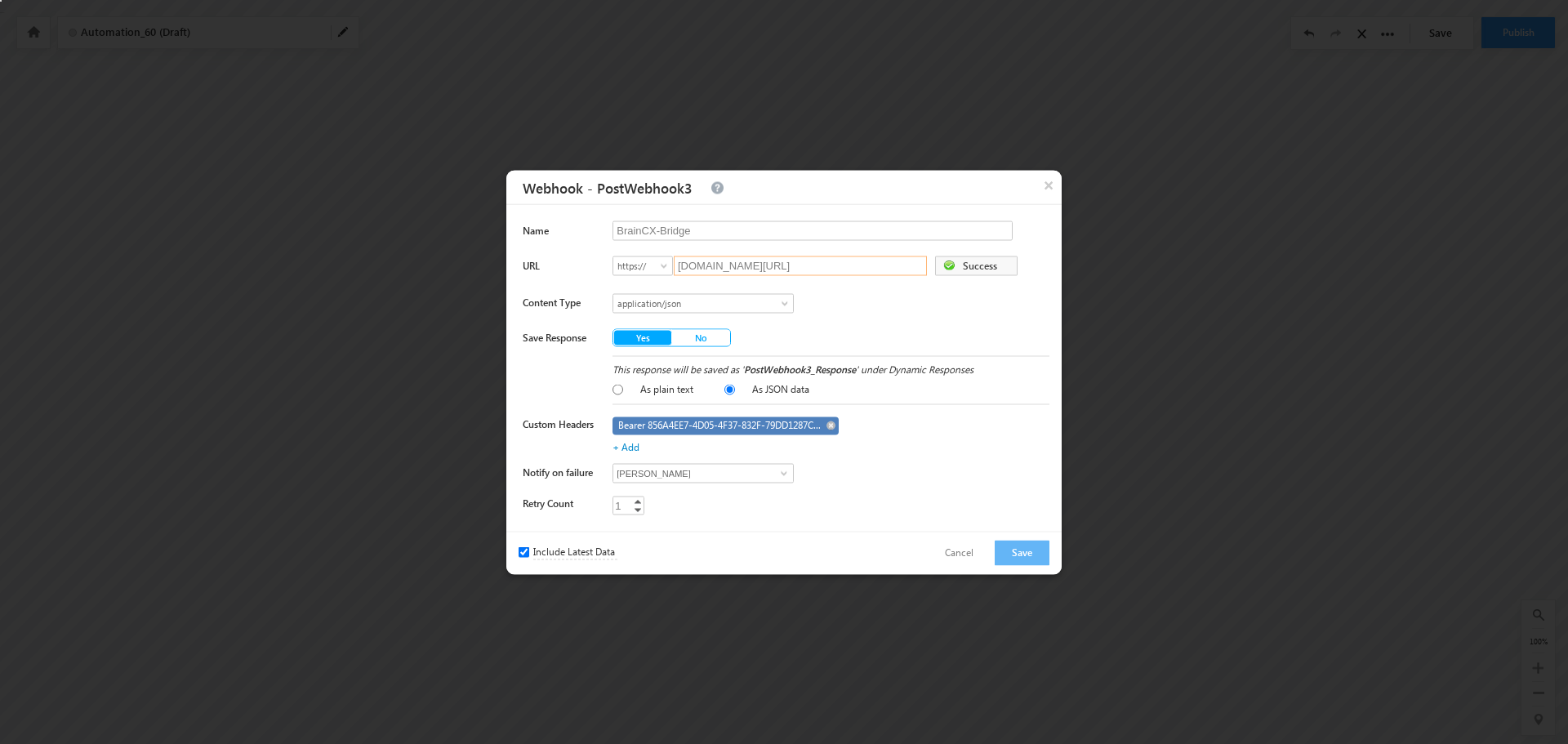
click at [868, 260] on input "bridgetest.core.edu/braincx/status" at bounding box center [800, 265] width 253 height 20
click at [1050, 182] on button "×" at bounding box center [1048, 184] width 26 height 28
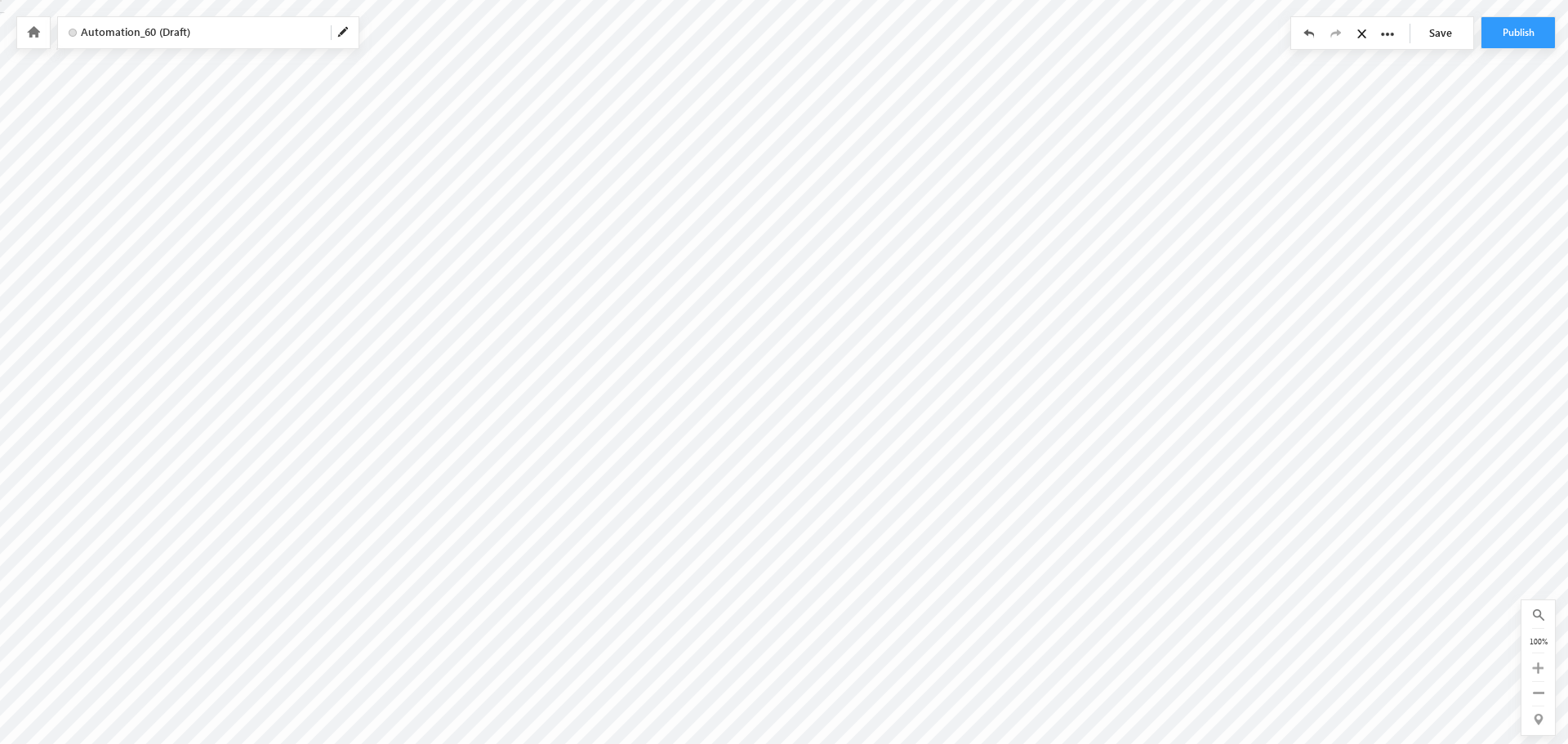
click at [1440, 33] on link "Save" at bounding box center [1444, 32] width 57 height 31
click at [340, 34] on span at bounding box center [344, 33] width 13 height 13
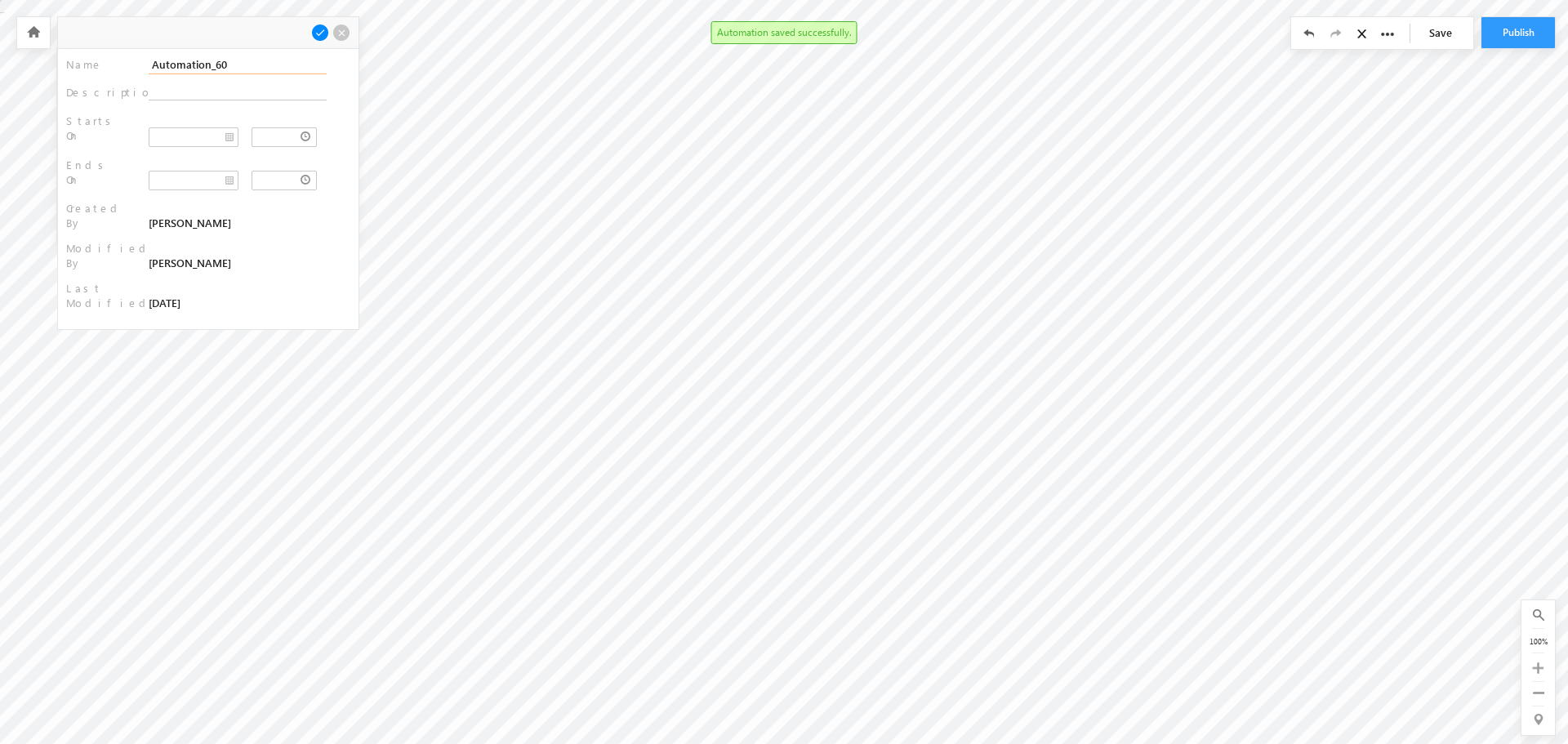
drag, startPoint x: 217, startPoint y: 62, endPoint x: 91, endPoint y: 34, distance: 129.1
click at [91, 0] on div "Automation_60 (Draft) Name : Automation_60 Description : Starts On : :" at bounding box center [784, 0] width 1568 height 0
type input "BrainCX-NewLead"
click at [316, 30] on span at bounding box center [320, 32] width 18 height 18
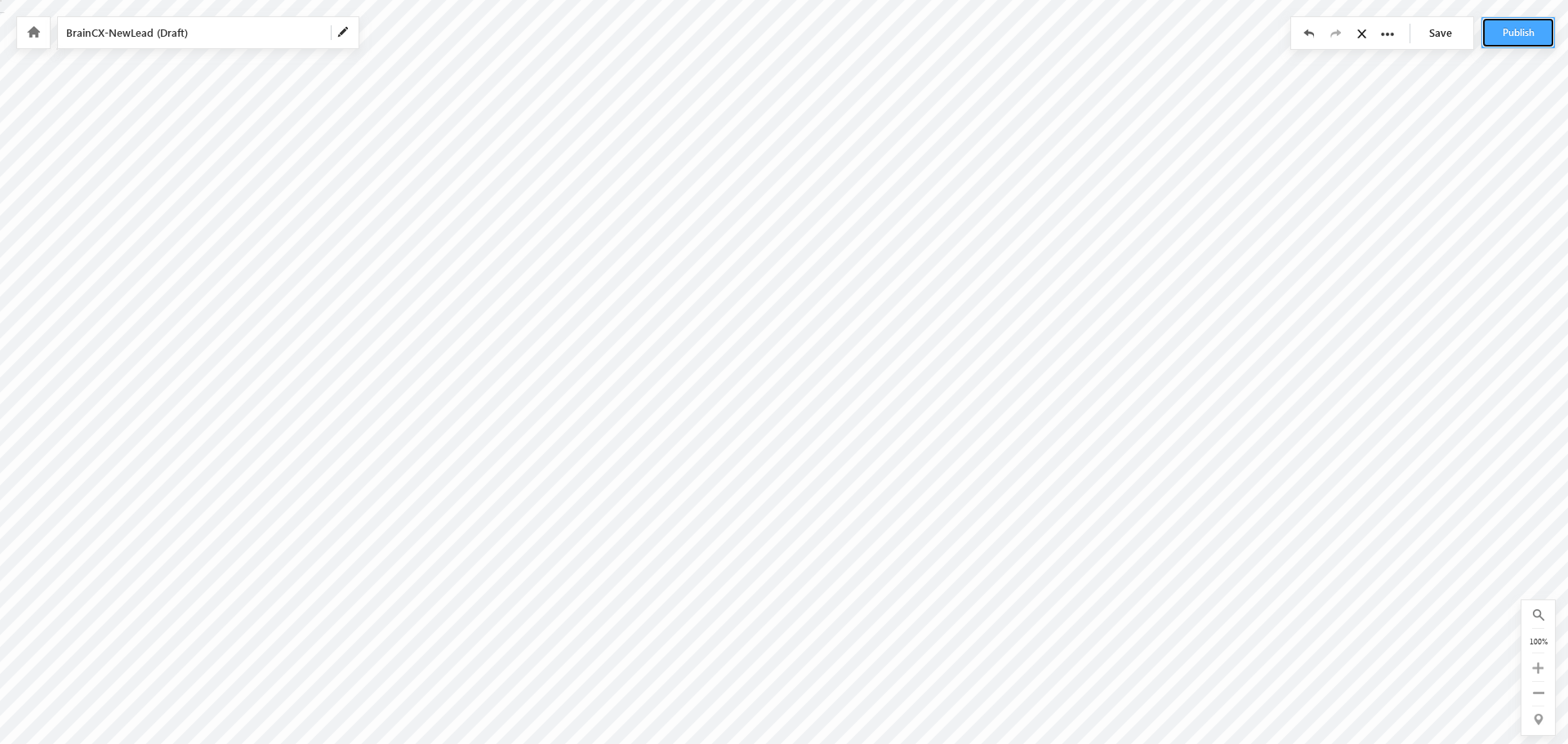
click at [1532, 35] on button "Publish" at bounding box center [1518, 32] width 74 height 31
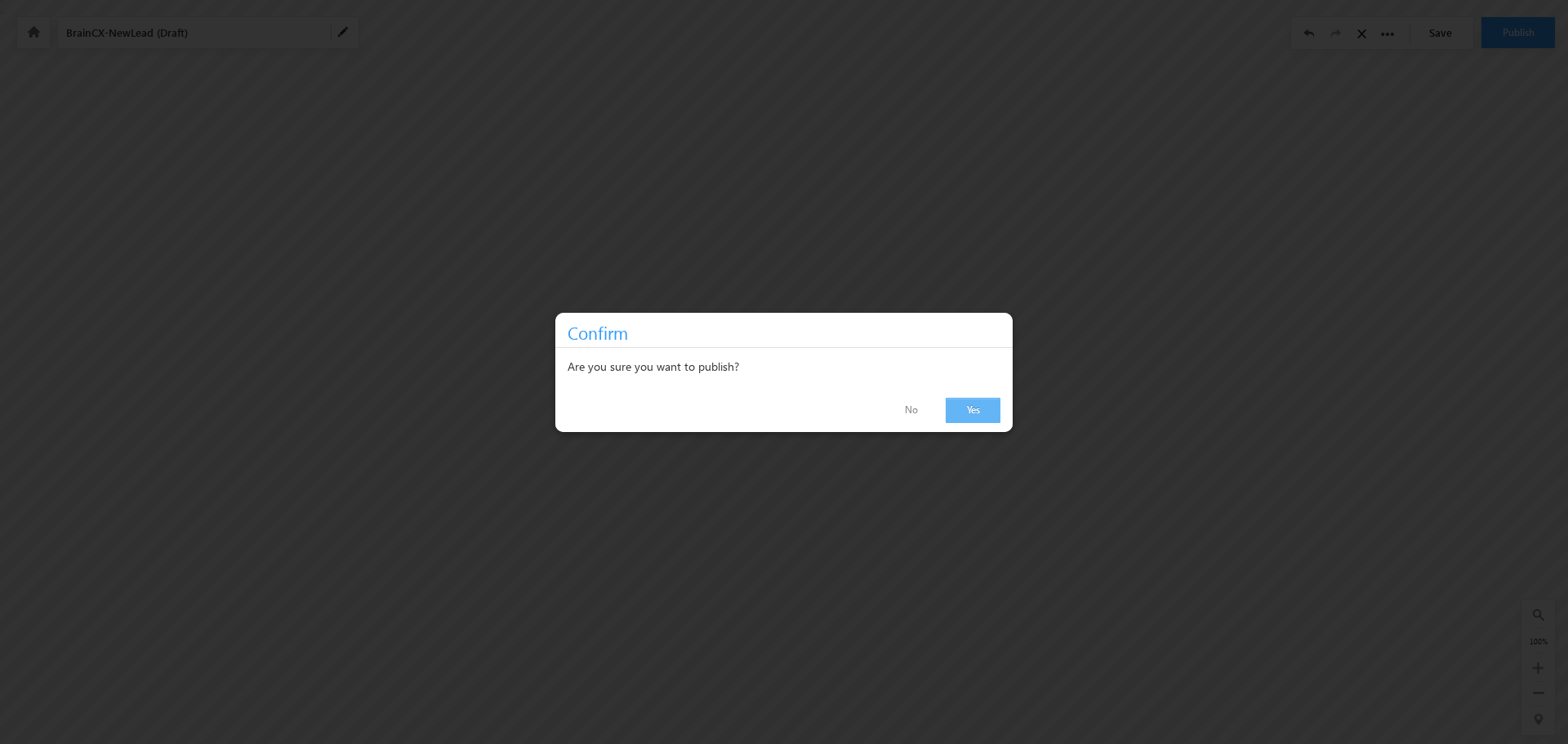
click at [985, 414] on link "Yes" at bounding box center [973, 410] width 55 height 26
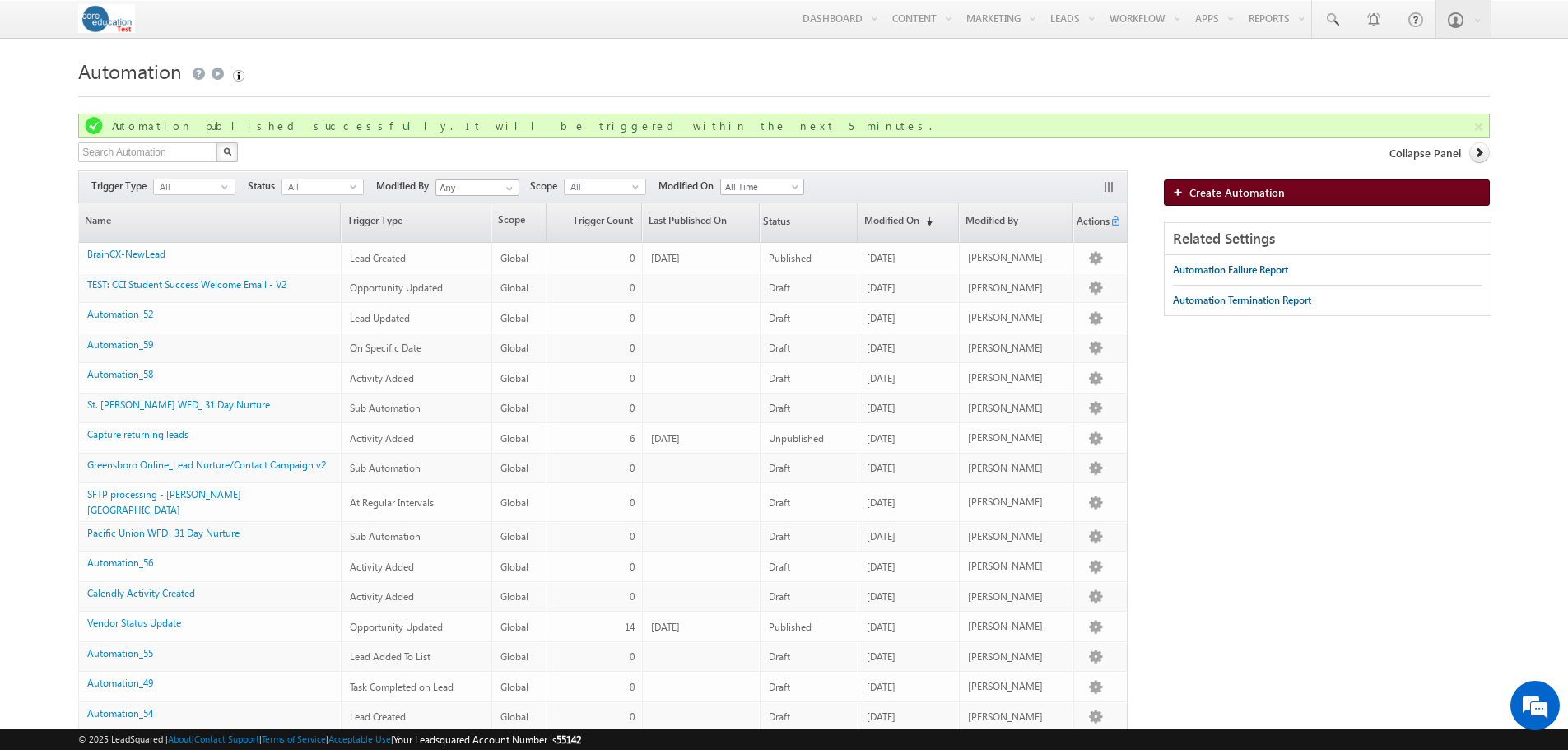
click at [1251, 195] on span "Create Automation" at bounding box center [1237, 192] width 95 height 14
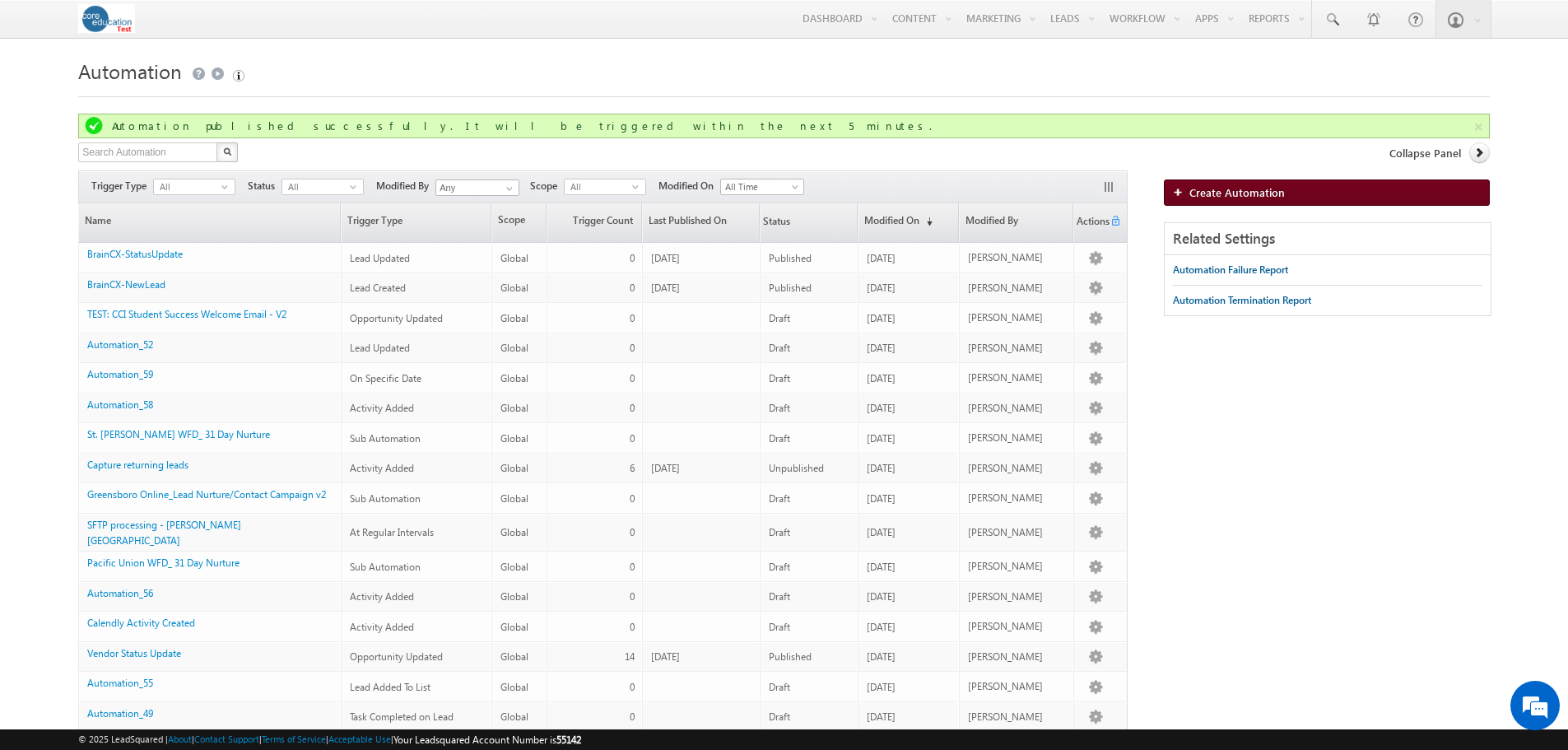
click at [1225, 191] on span "Create Automation" at bounding box center [1237, 192] width 95 height 14
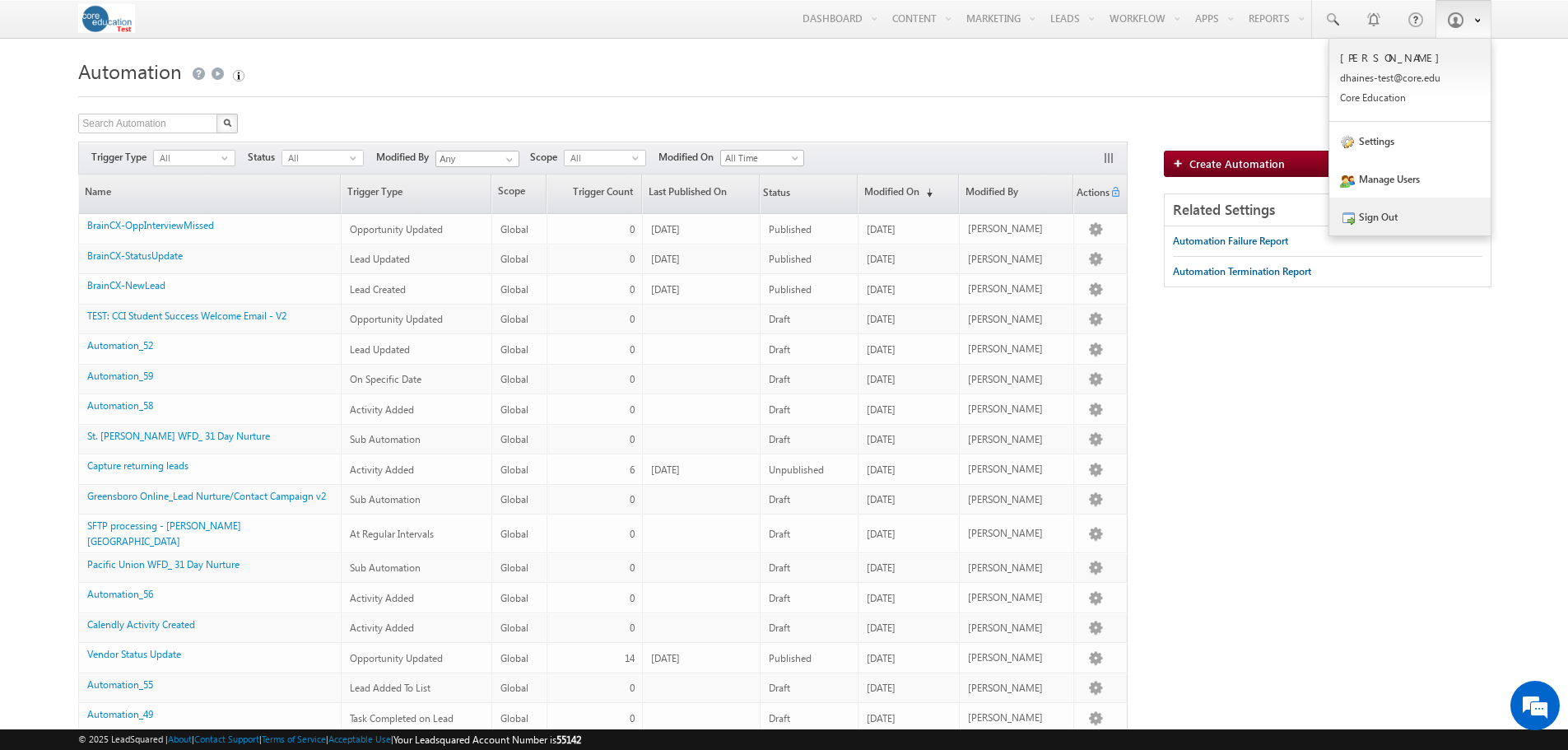
click at [1381, 227] on link "Sign Out" at bounding box center [1409, 217] width 161 height 38
